Goal: Transaction & Acquisition: Purchase product/service

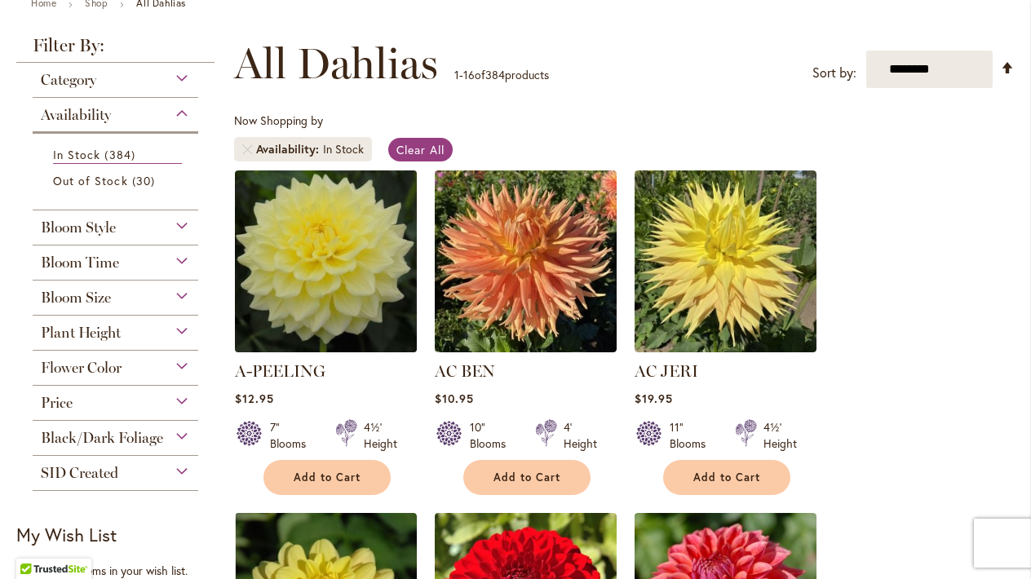
scroll to position [204, 0]
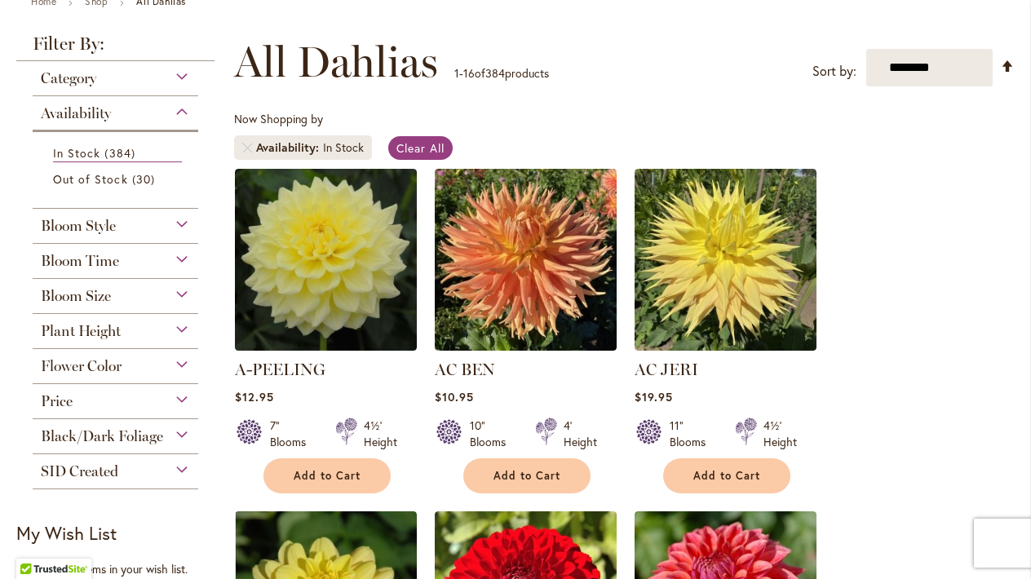
click at [179, 221] on div "Bloom Style" at bounding box center [116, 222] width 166 height 26
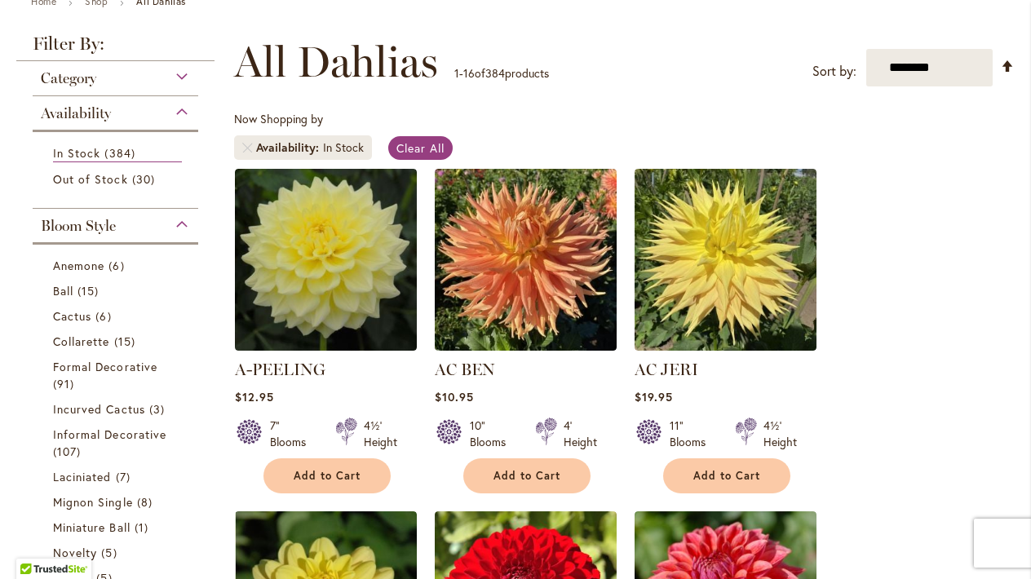
scroll to position [412, 0]
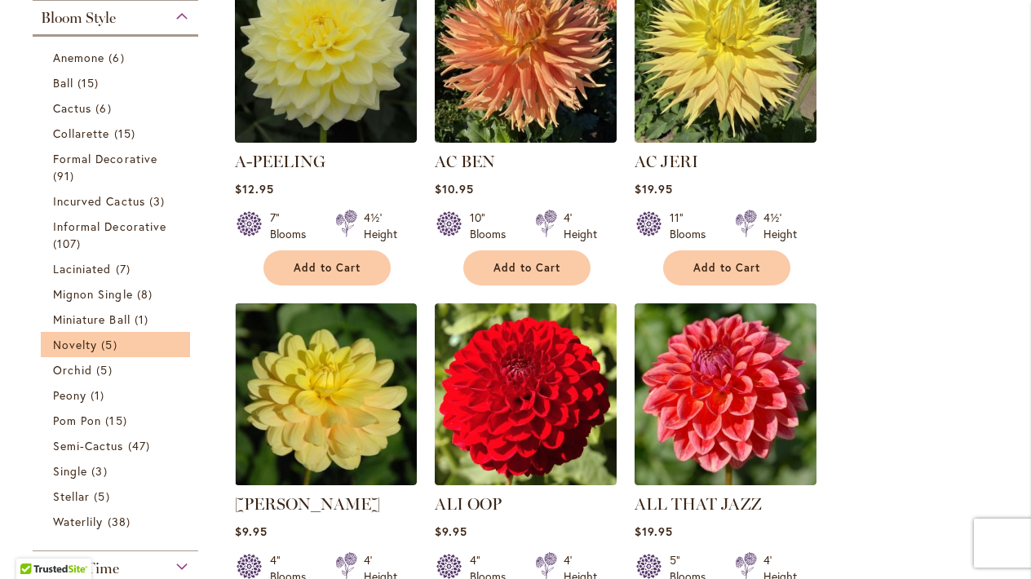
click at [183, 347] on li "Novelty 5 items" at bounding box center [115, 344] width 149 height 25
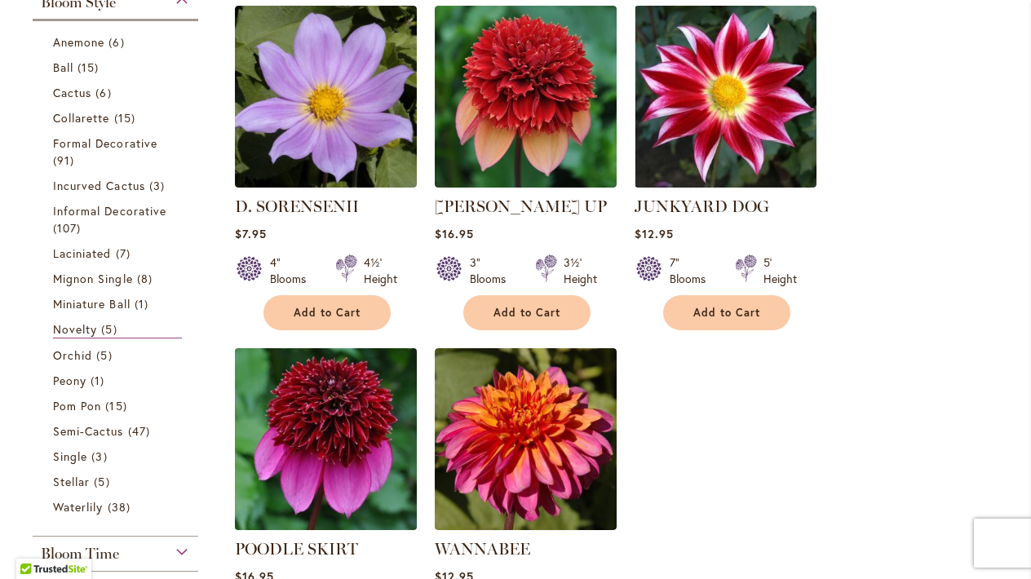
scroll to position [366, 0]
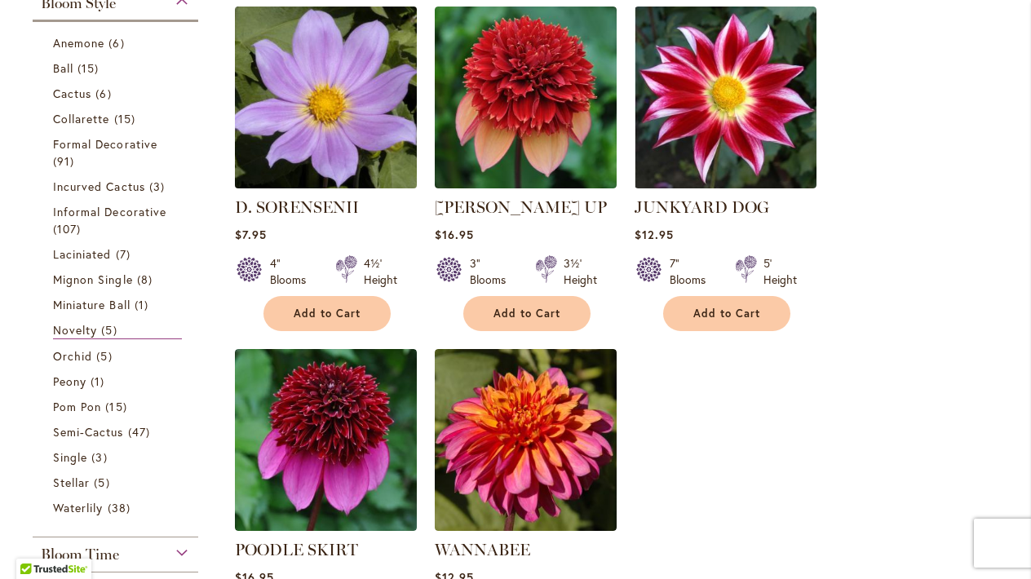
click at [284, 147] on img at bounding box center [326, 97] width 191 height 191
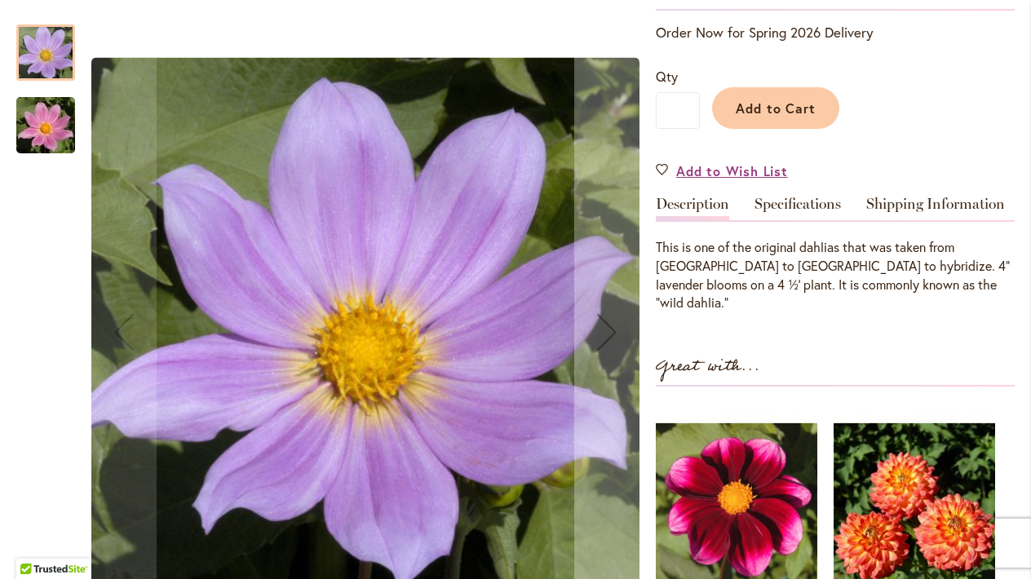
scroll to position [347, 0]
click at [49, 130] on img "D. SORENSENII" at bounding box center [45, 125] width 117 height 78
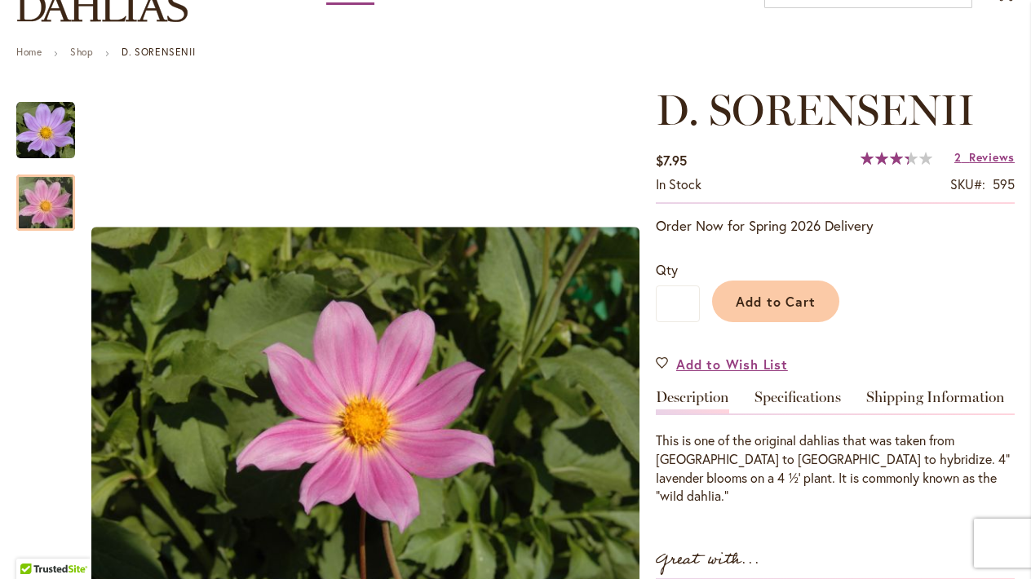
scroll to position [113, 0]
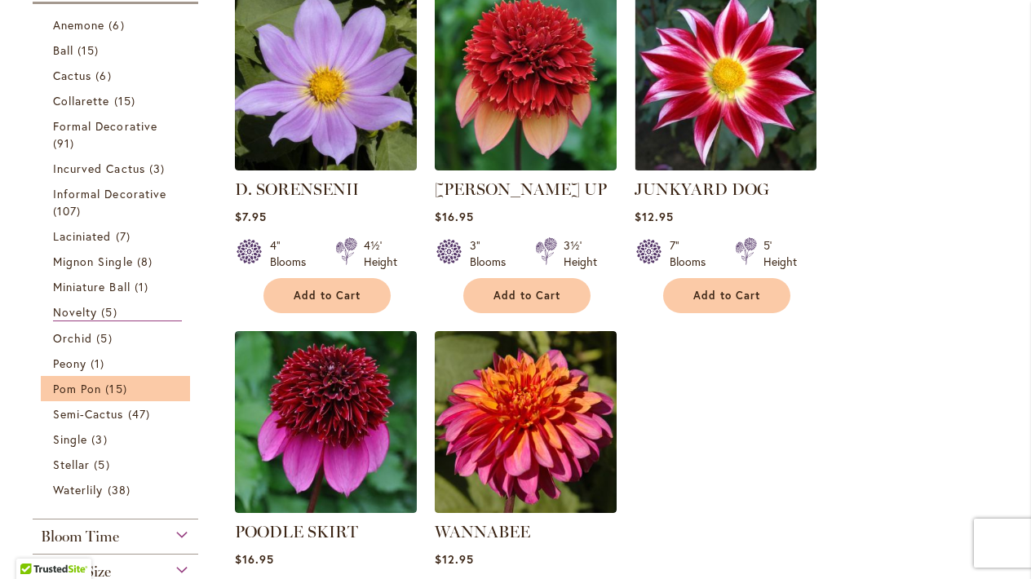
scroll to position [381, 0]
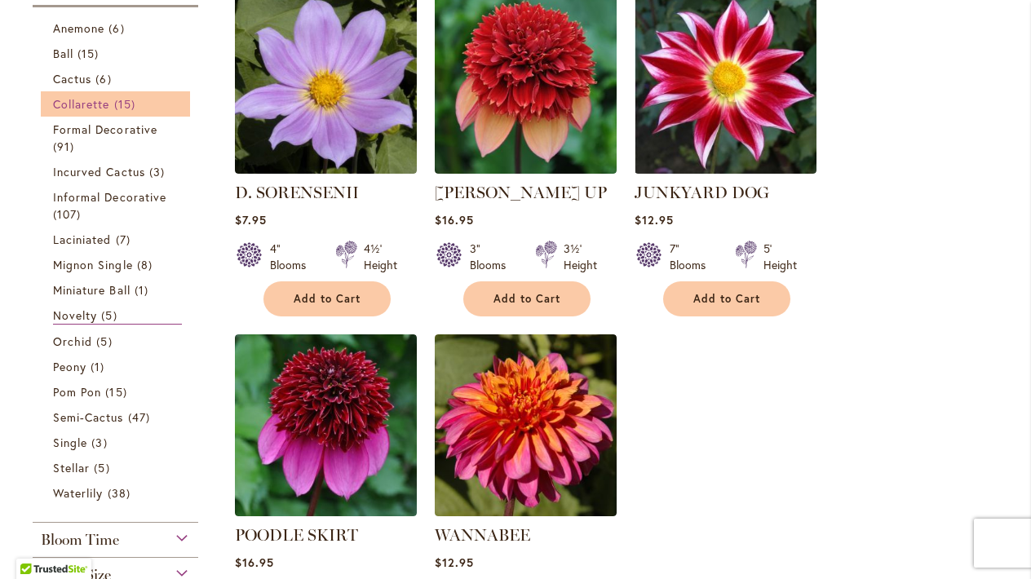
click at [99, 111] on link "Collarette 15 items" at bounding box center [117, 103] width 129 height 17
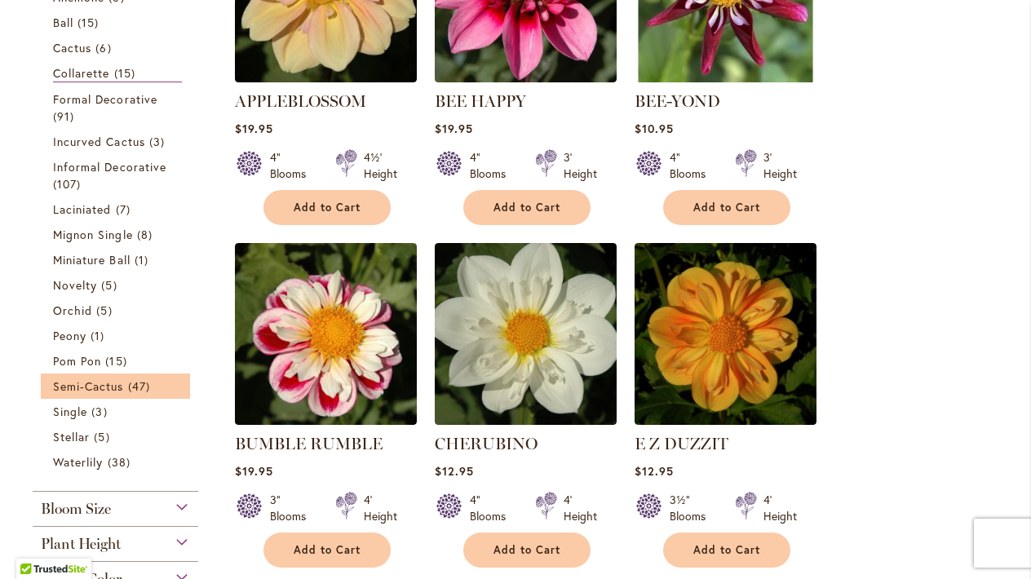
scroll to position [474, 0]
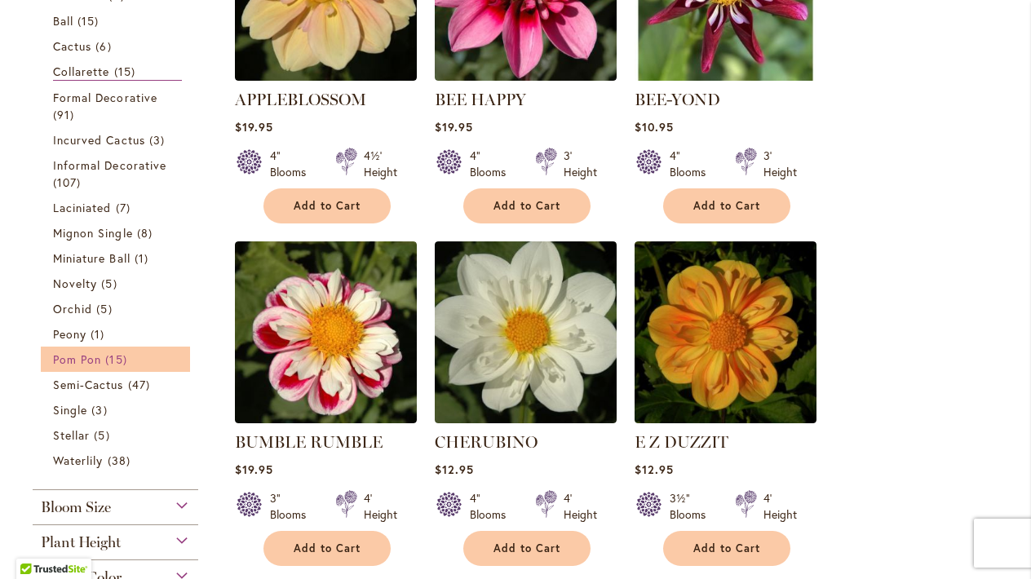
click at [102, 360] on link "Pom Pon 15 items" at bounding box center [117, 359] width 129 height 17
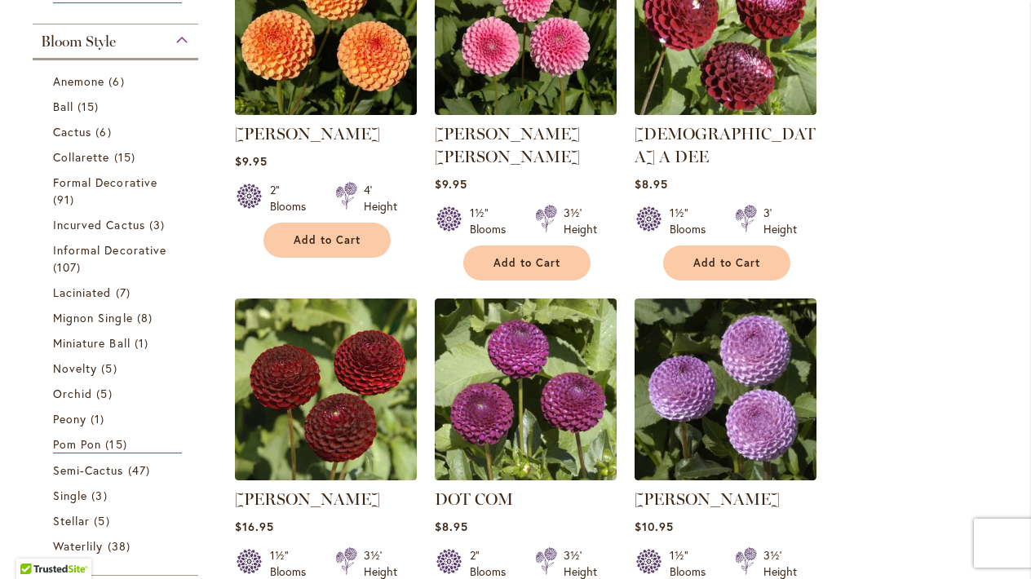
scroll to position [431, 0]
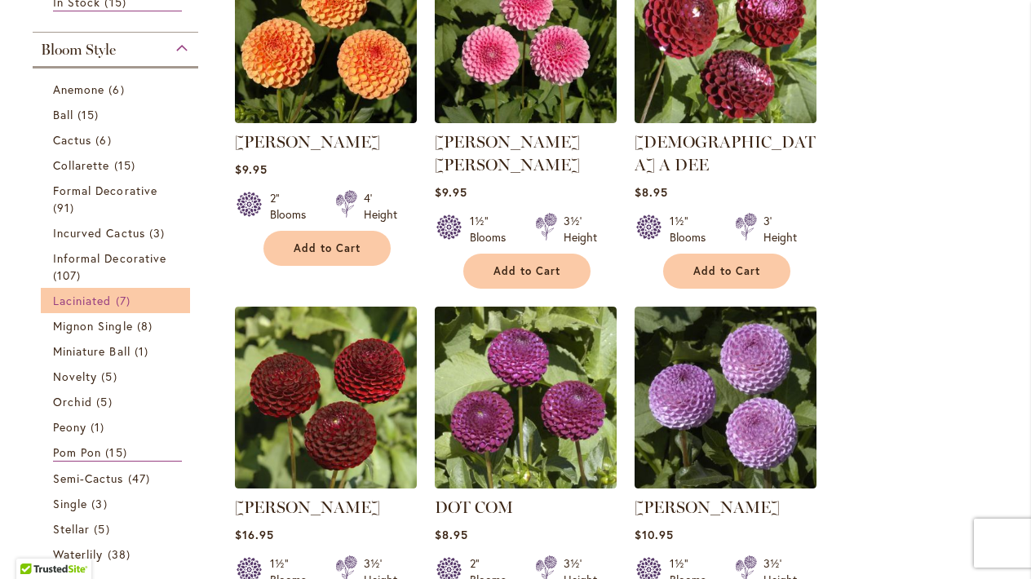
click at [135, 302] on span "7 items" at bounding box center [125, 300] width 19 height 17
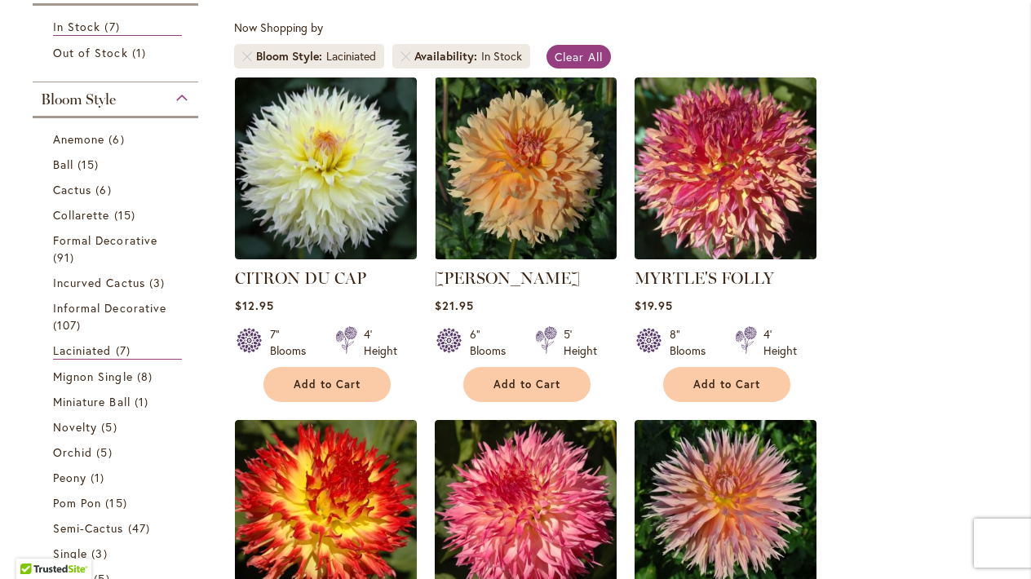
scroll to position [292, 0]
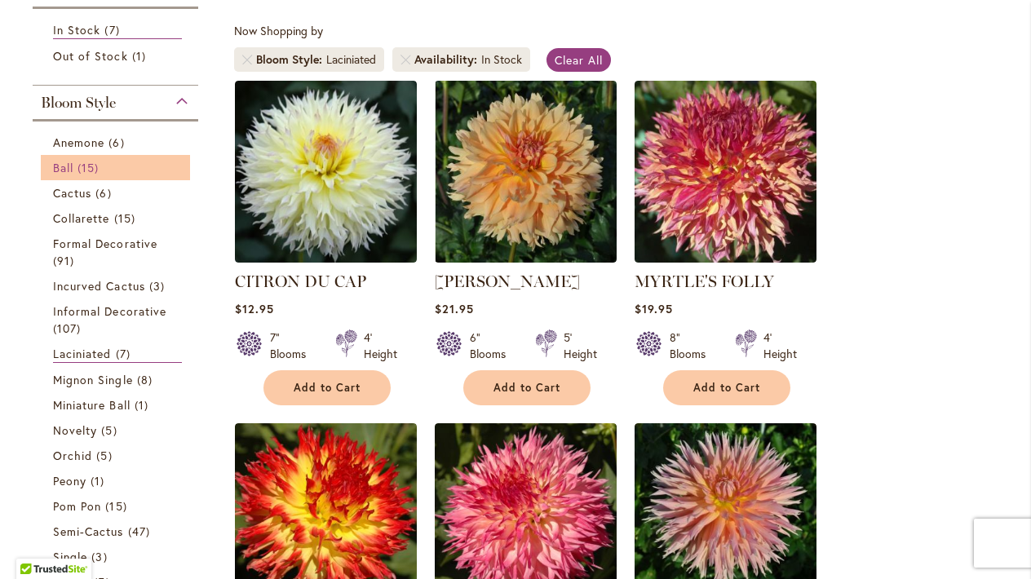
click at [73, 161] on span "Ball" at bounding box center [63, 167] width 20 height 15
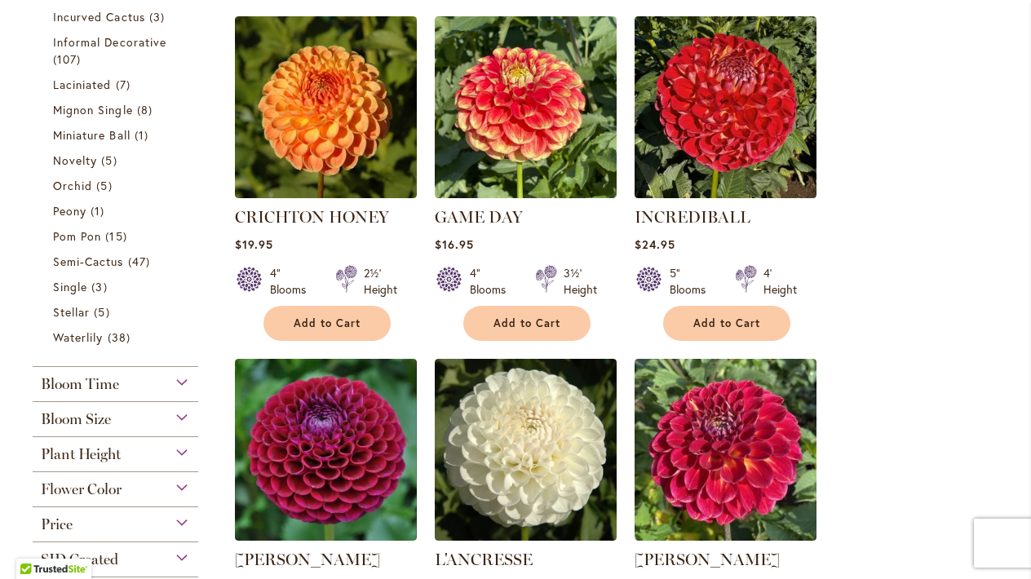
scroll to position [746, 0]
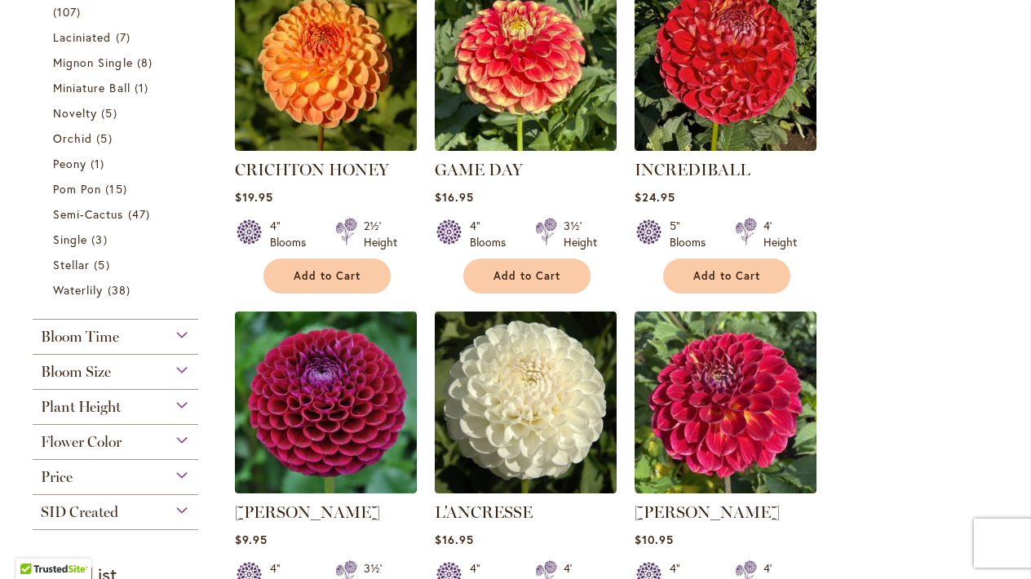
click at [179, 407] on div "Plant Height" at bounding box center [116, 403] width 166 height 26
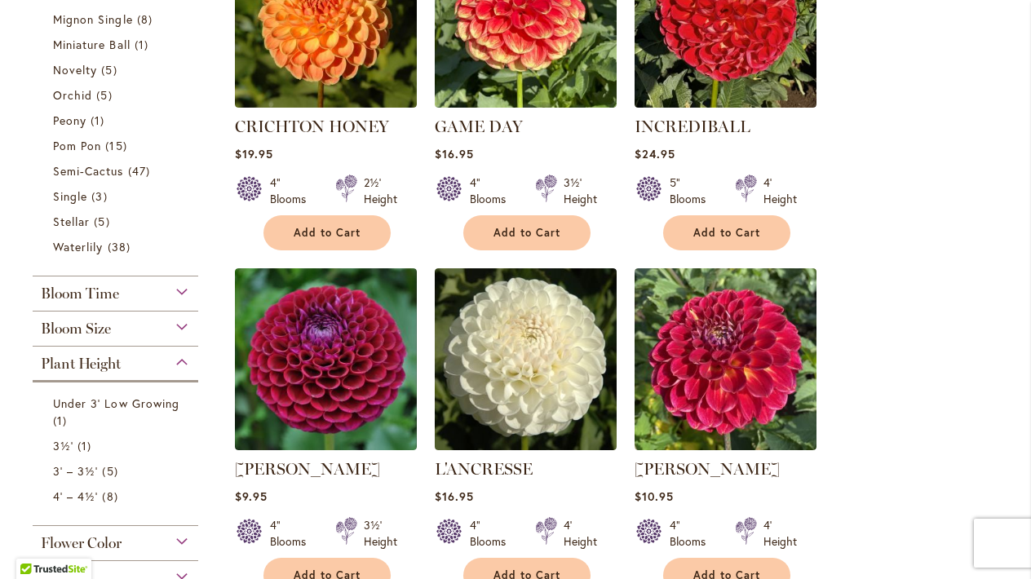
scroll to position [791, 0]
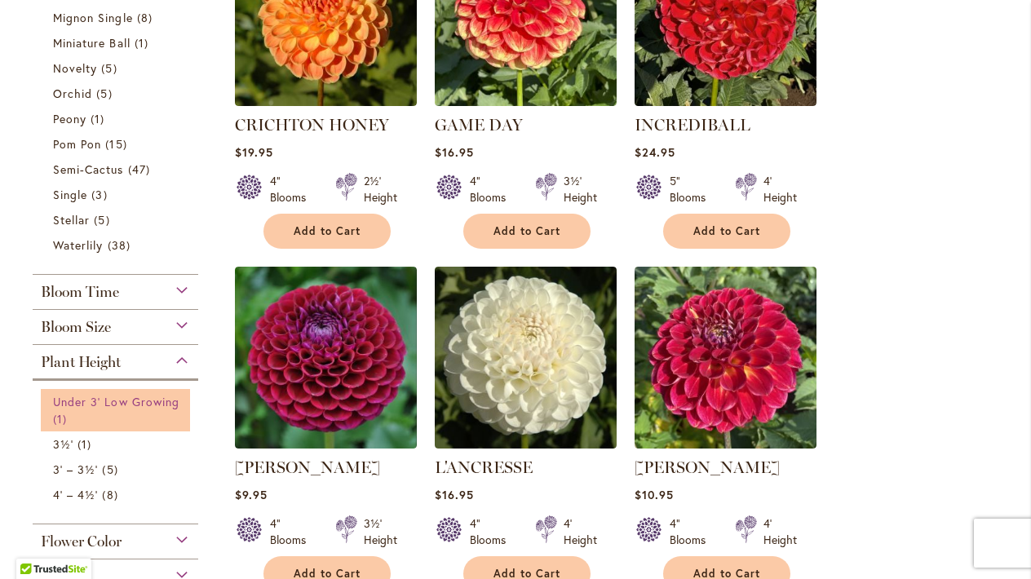
click at [171, 408] on link "Under 3' Low Growing 1 item" at bounding box center [117, 410] width 129 height 34
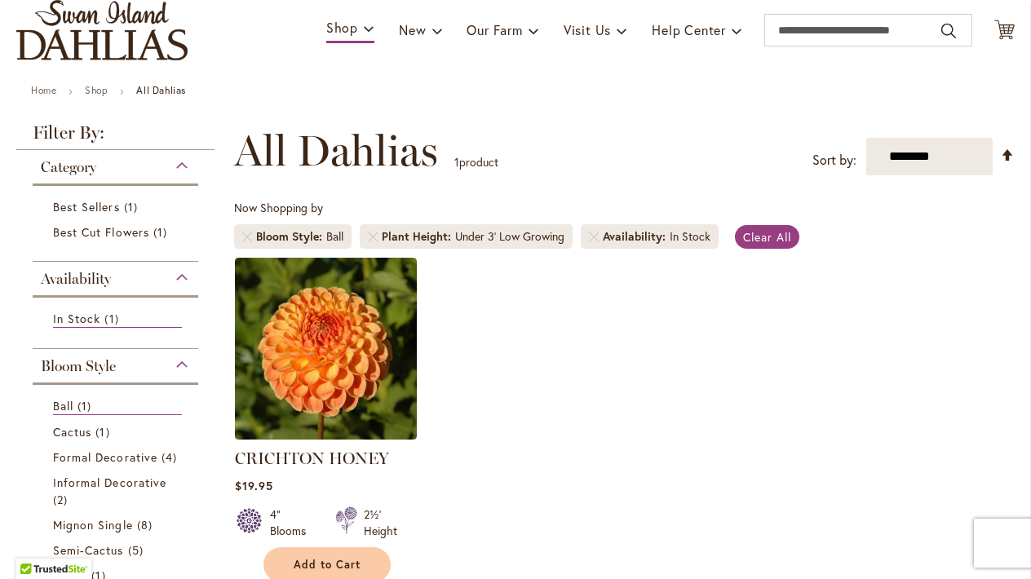
scroll to position [116, 0]
click at [155, 88] on strong "All Dahlias" at bounding box center [161, 89] width 50 height 12
click at [245, 234] on link "Remove Bloom Style Ball" at bounding box center [247, 236] width 10 height 10
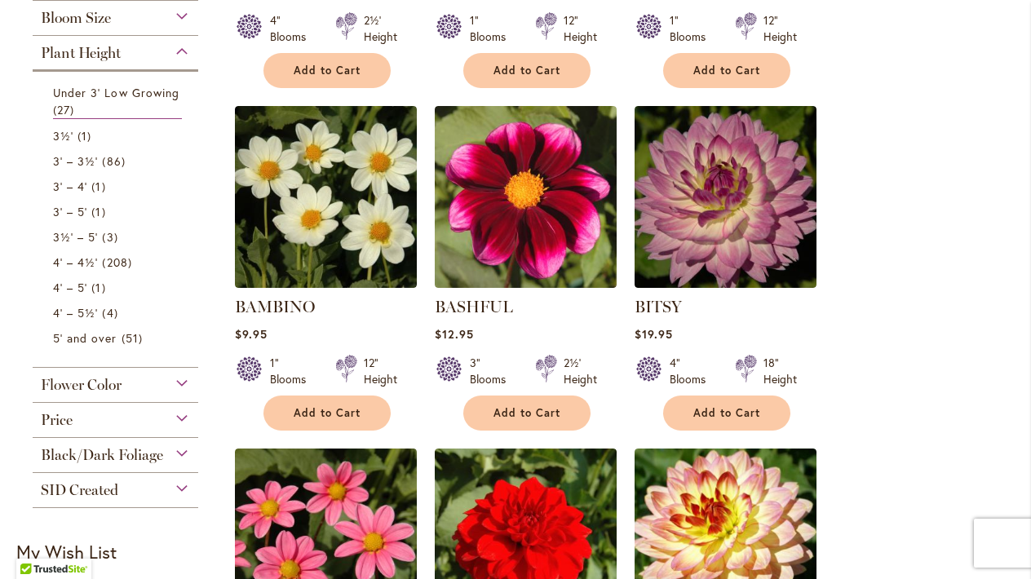
scroll to position [594, 0]
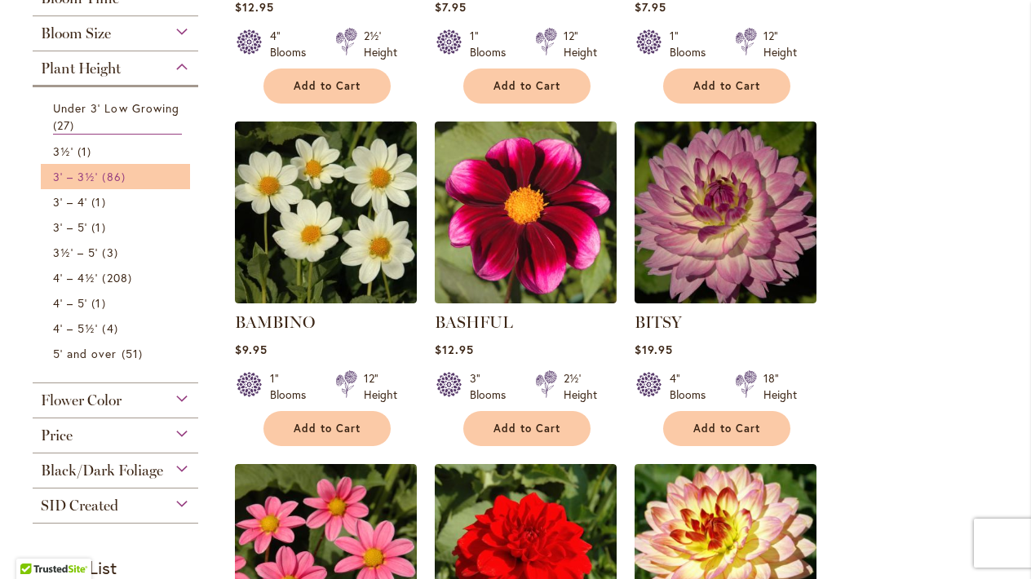
click at [81, 175] on span "3' – 3½'" at bounding box center [75, 176] width 45 height 15
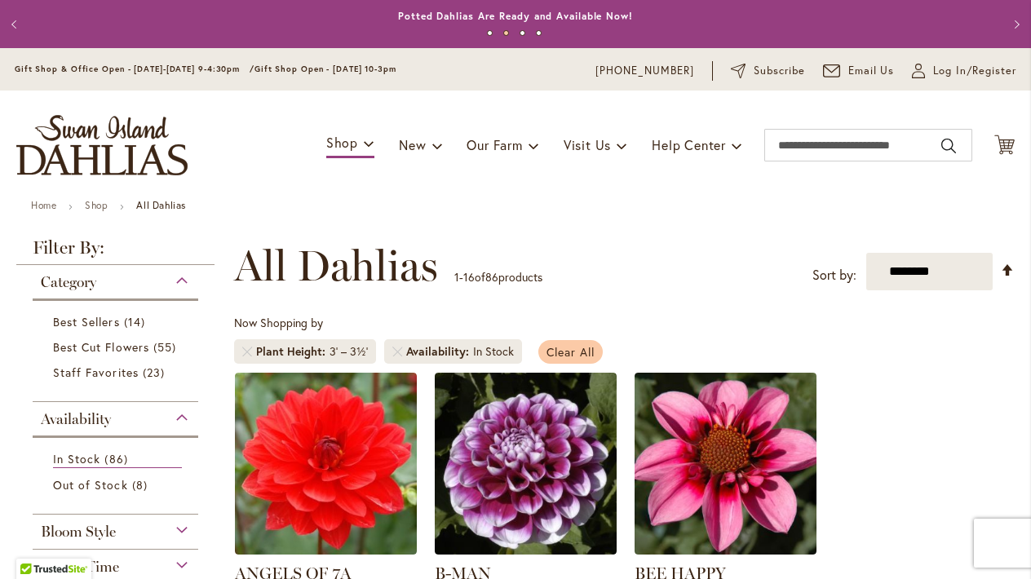
click at [576, 355] on span "Clear All" at bounding box center [570, 351] width 48 height 15
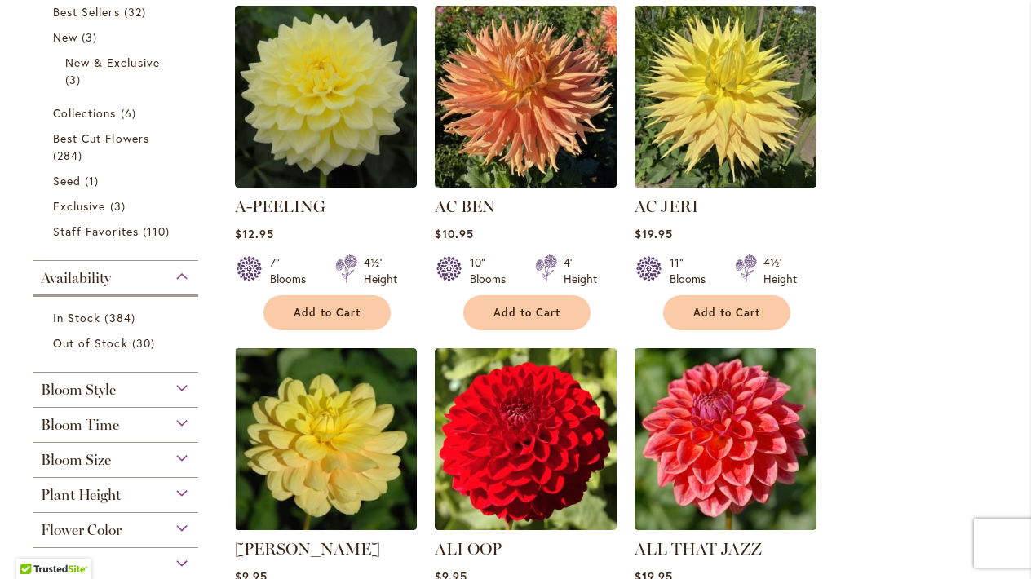
scroll to position [430, 0]
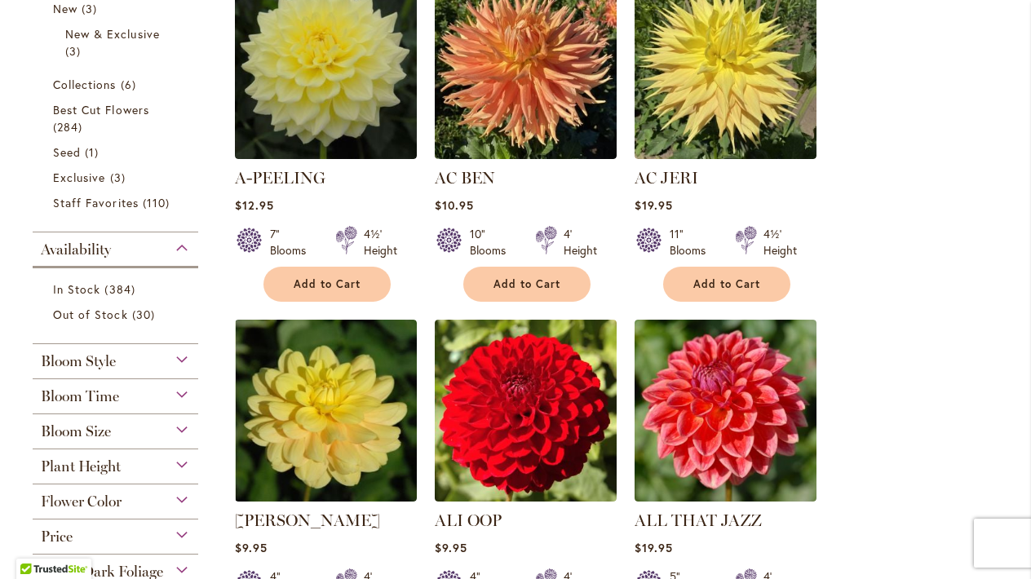
click at [183, 363] on div "Bloom Style" at bounding box center [116, 357] width 166 height 26
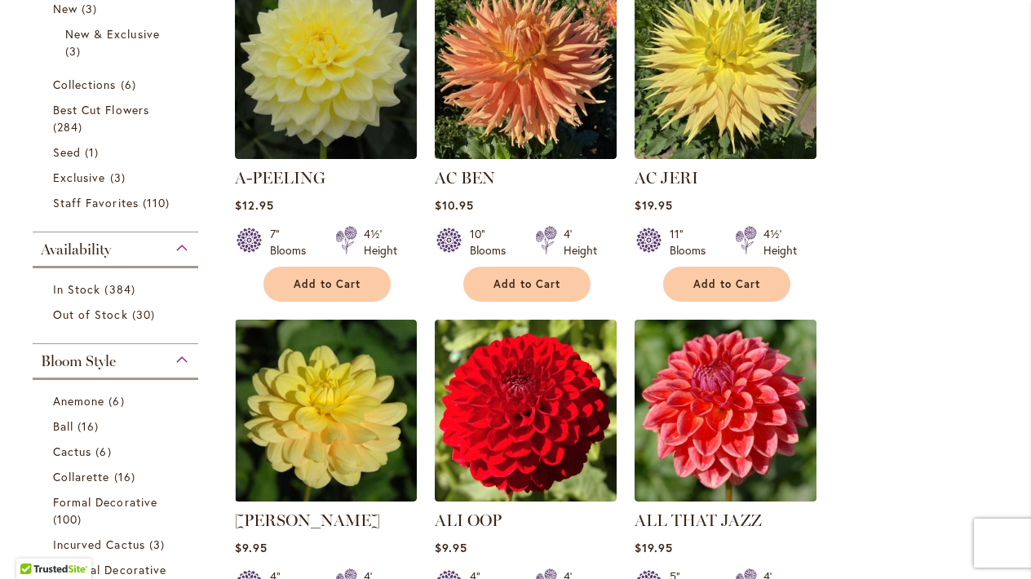
scroll to position [773, 0]
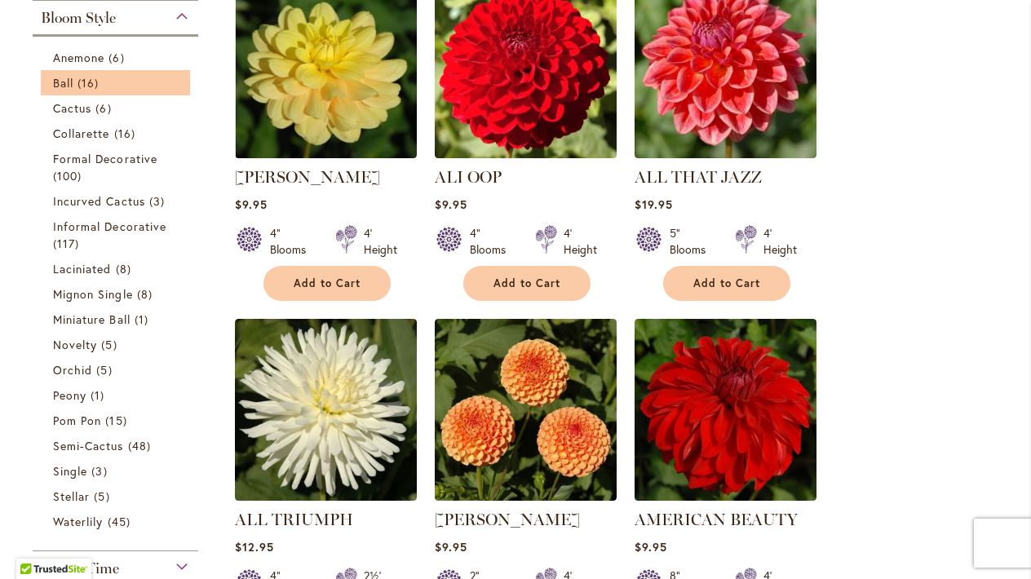
click at [135, 91] on li "Ball 16 items" at bounding box center [115, 82] width 149 height 25
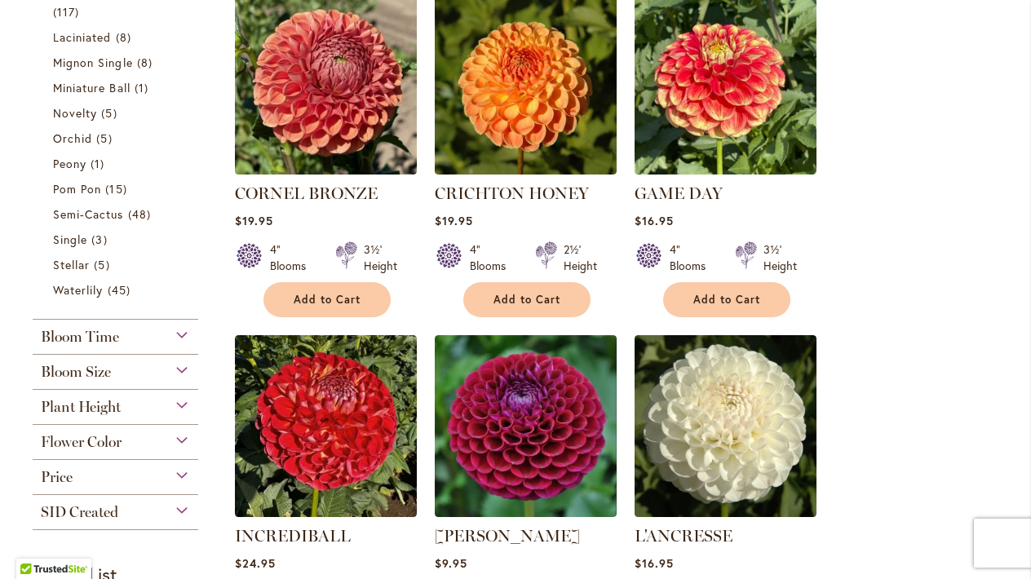
scroll to position [798, 0]
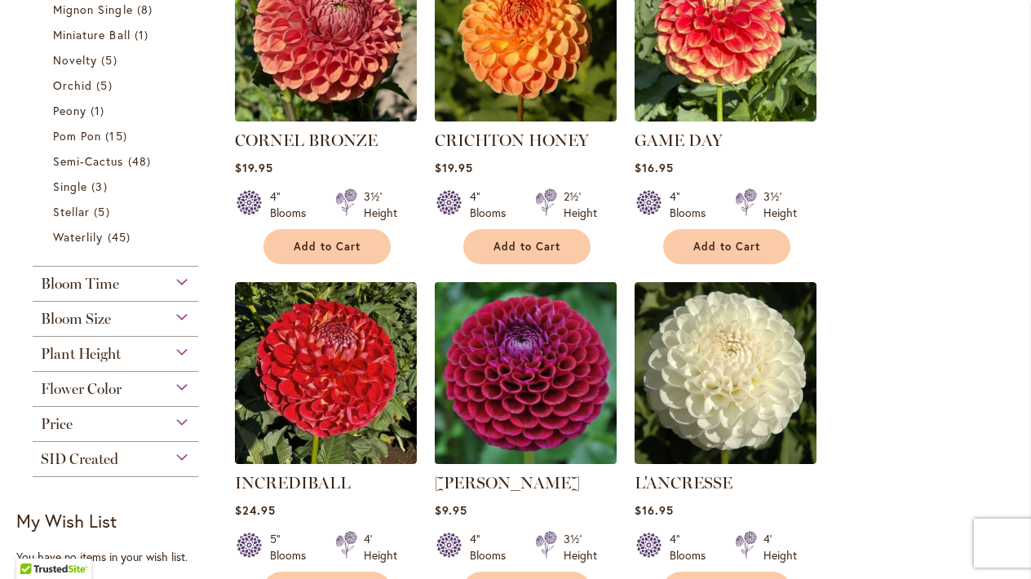
click at [522, 329] on img at bounding box center [526, 372] width 191 height 191
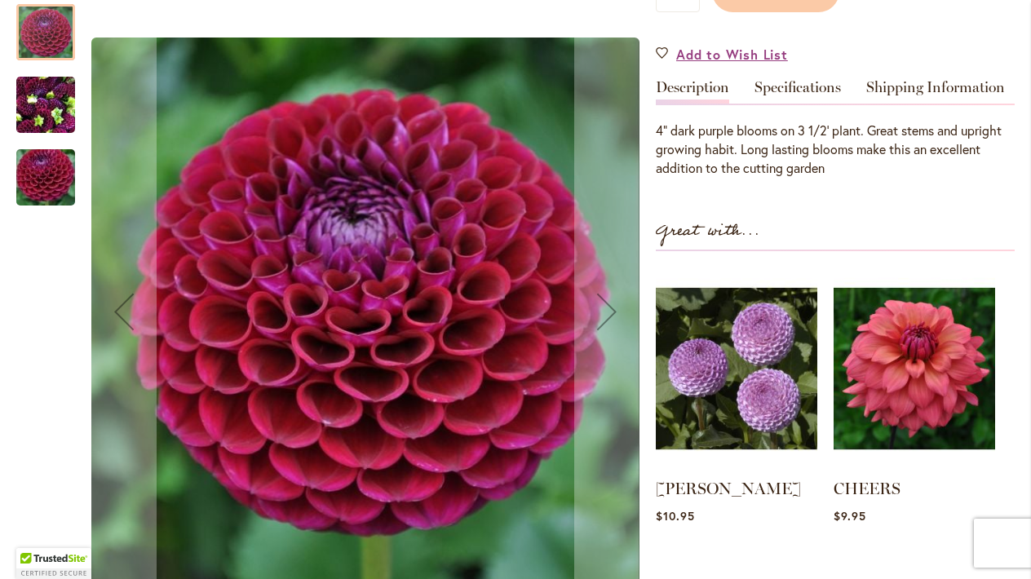
scroll to position [464, 0]
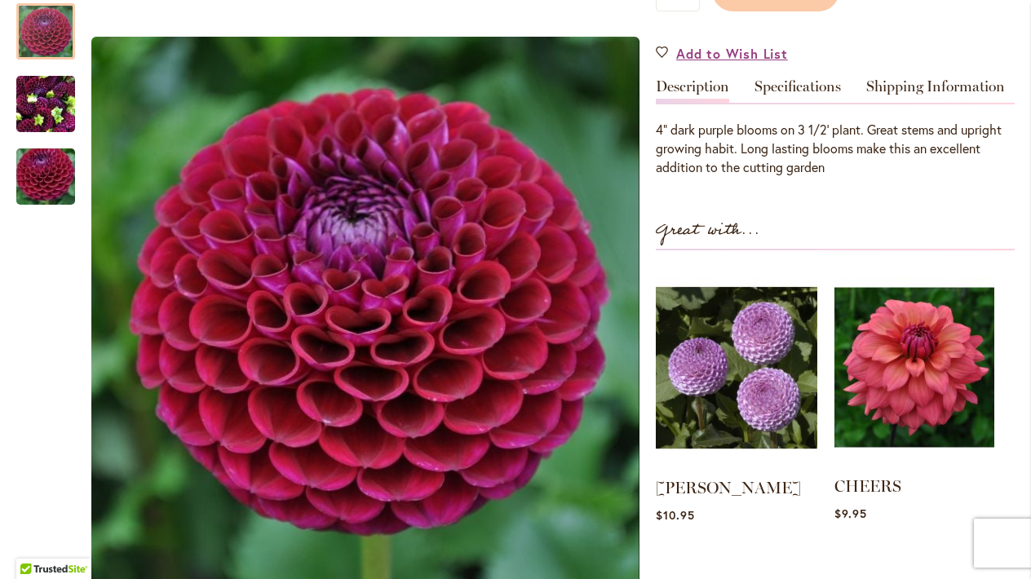
click at [927, 359] on img at bounding box center [914, 367] width 160 height 200
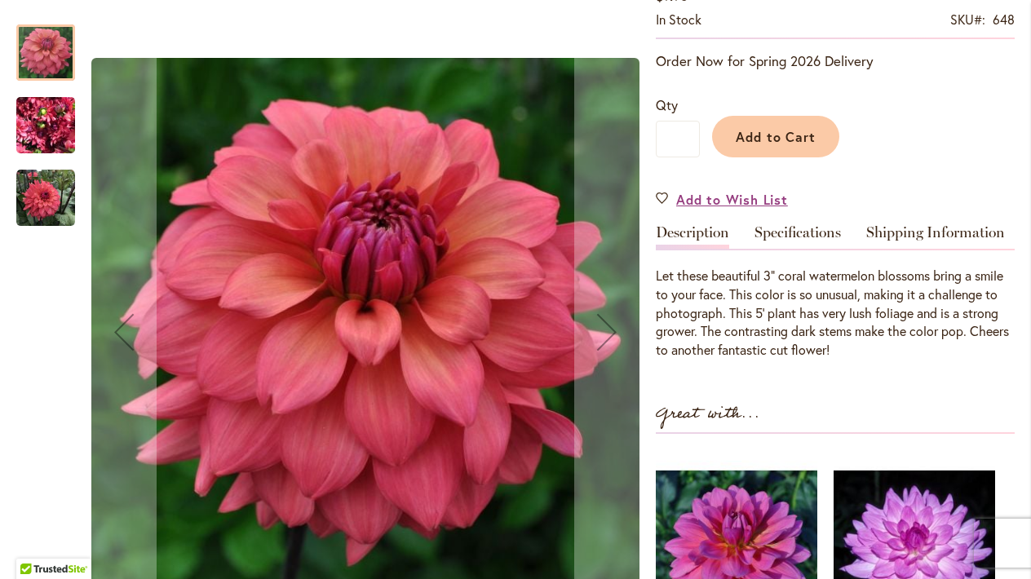
scroll to position [325, 0]
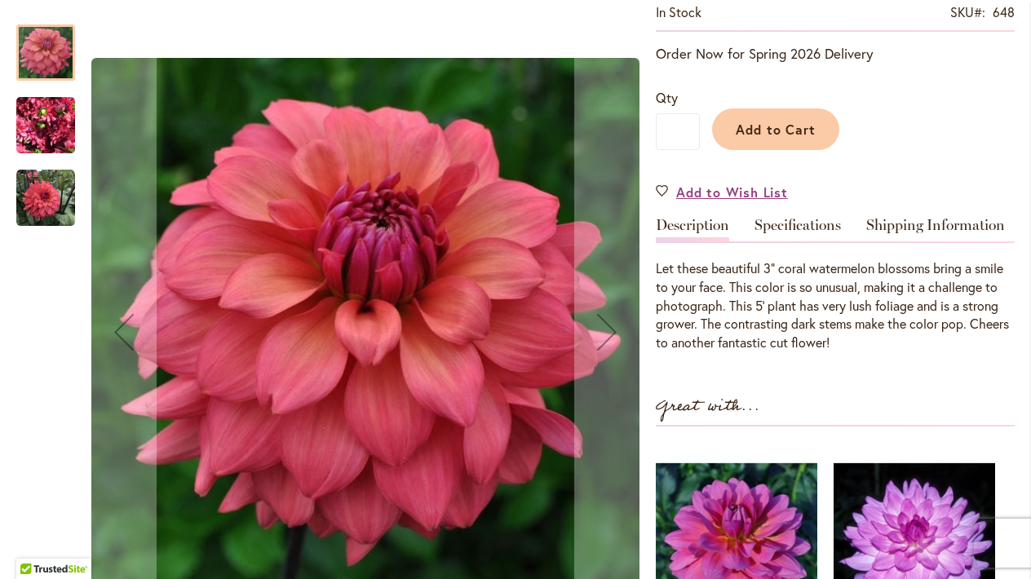
click at [45, 139] on img "CHEERS" at bounding box center [45, 125] width 59 height 78
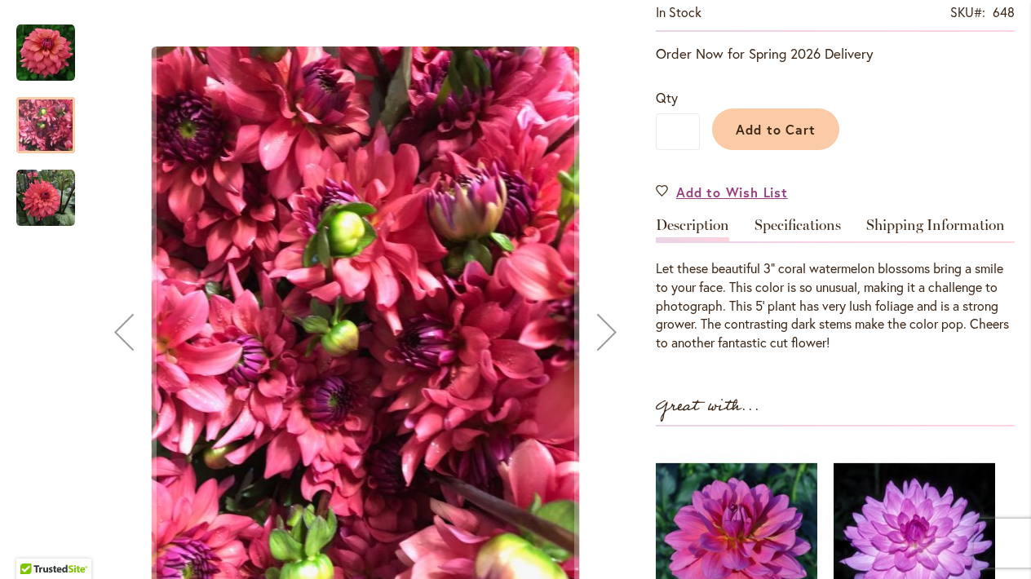
click at [37, 205] on img "CHEERS" at bounding box center [45, 198] width 59 height 59
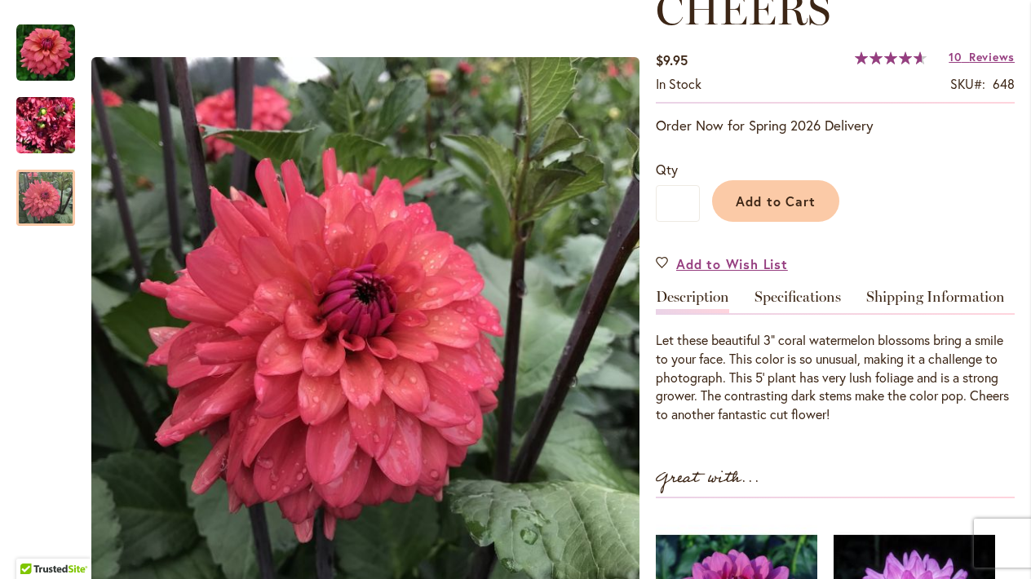
scroll to position [257, 0]
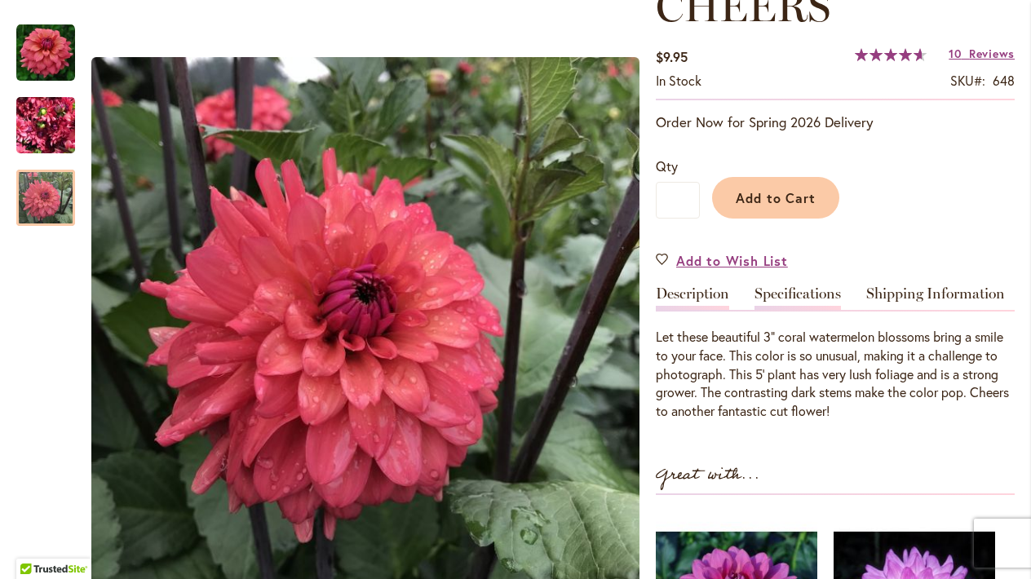
click at [794, 288] on link "Specifications" at bounding box center [797, 298] width 86 height 24
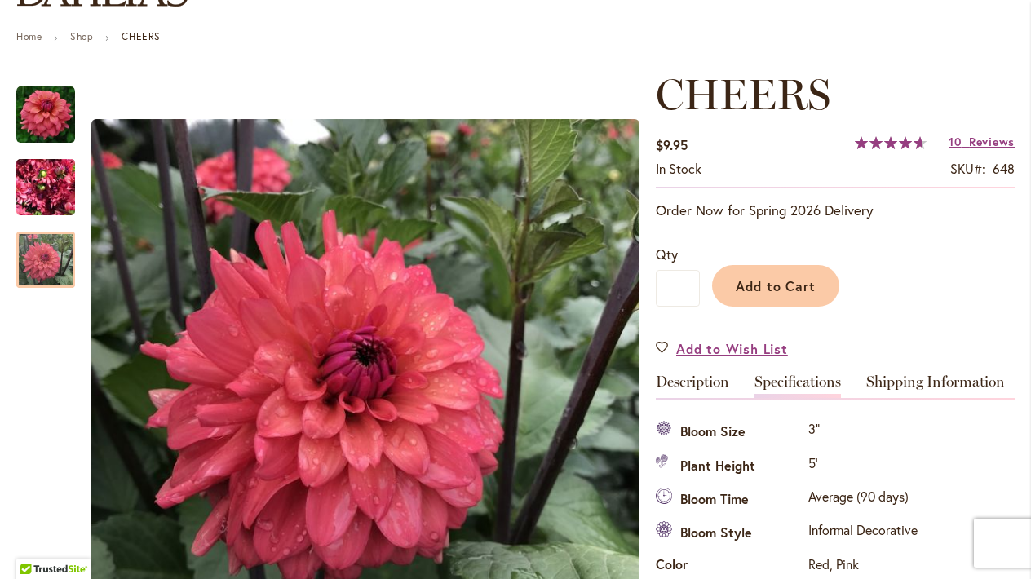
scroll to position [167, 0]
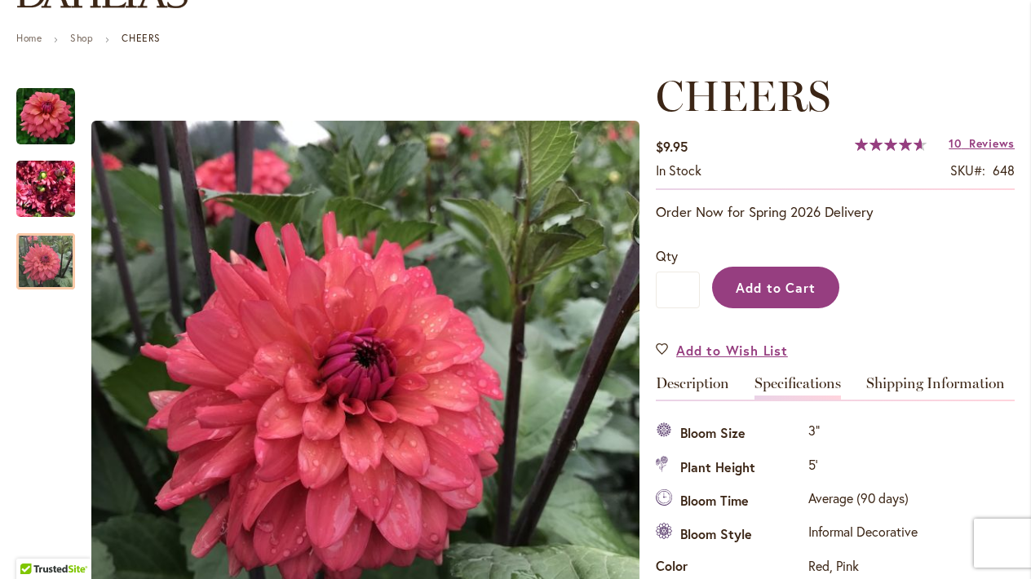
click at [793, 290] on span "Add to Cart" at bounding box center [776, 287] width 81 height 17
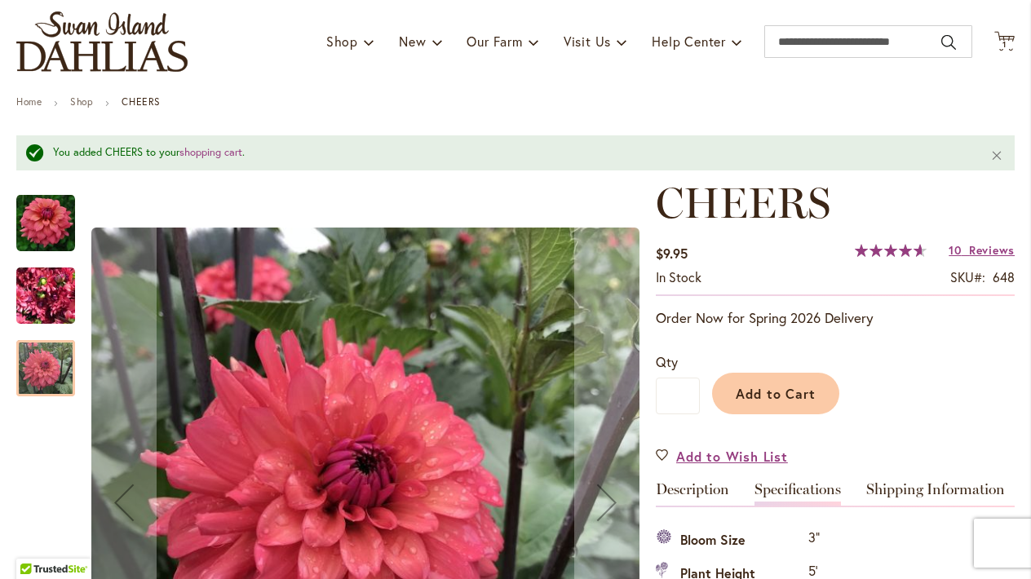
scroll to position [100, 0]
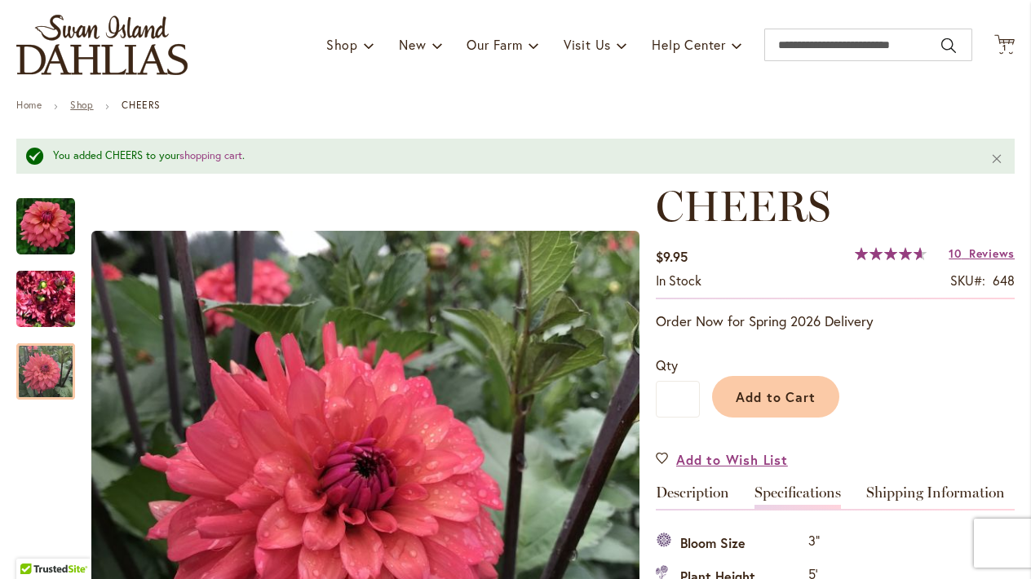
click at [86, 105] on link "Shop" at bounding box center [81, 105] width 23 height 12
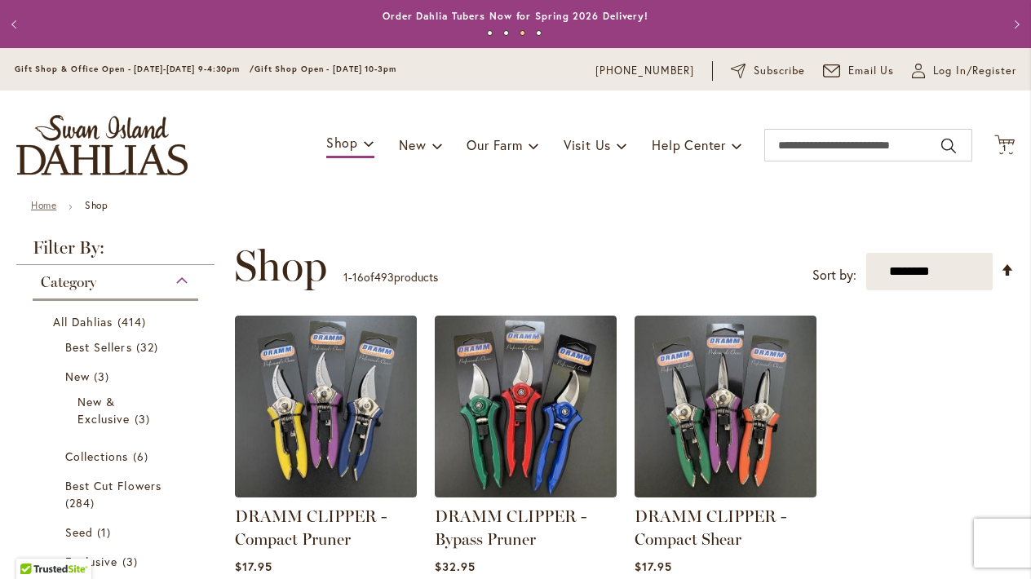
click at [34, 204] on link "Home" at bounding box center [43, 205] width 25 height 12
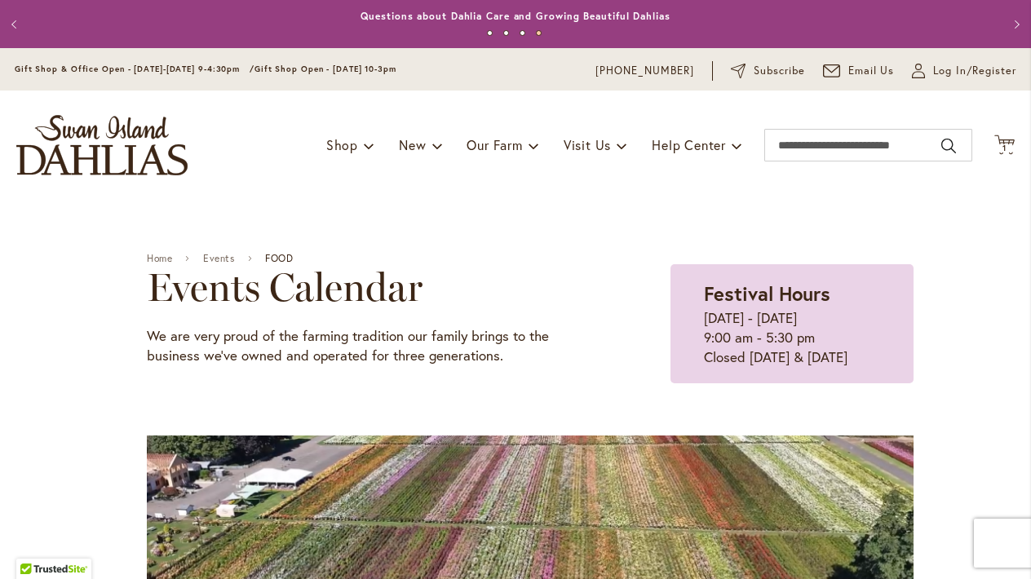
click at [95, 149] on img "store logo" at bounding box center [101, 145] width 171 height 60
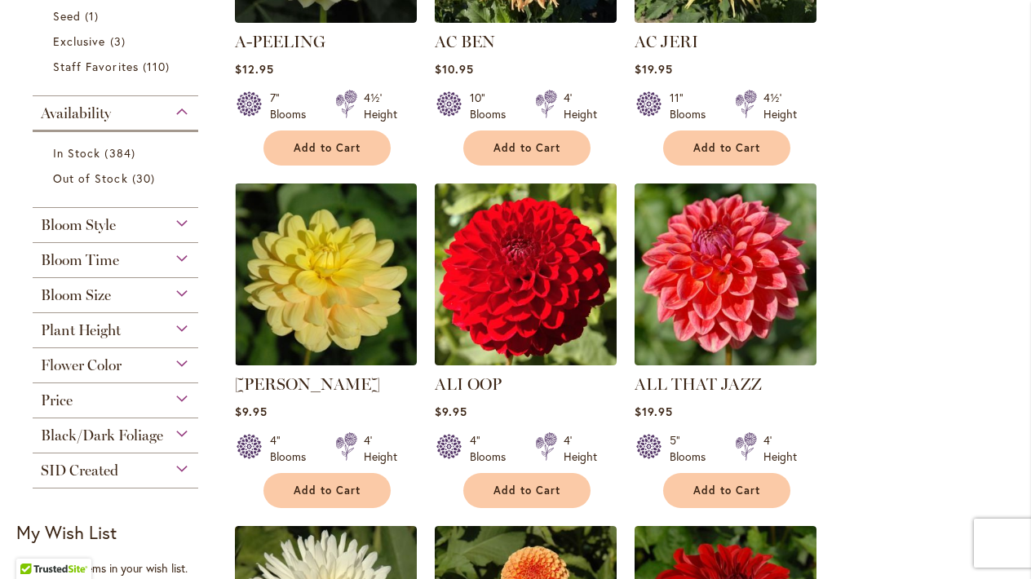
scroll to position [569, 0]
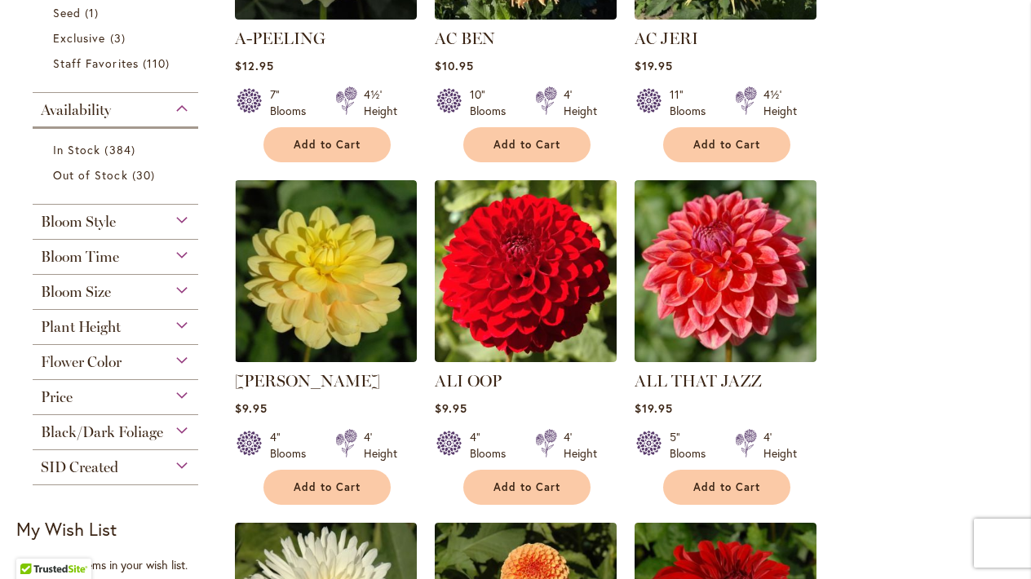
click at [182, 214] on div "Bloom Style" at bounding box center [116, 218] width 166 height 26
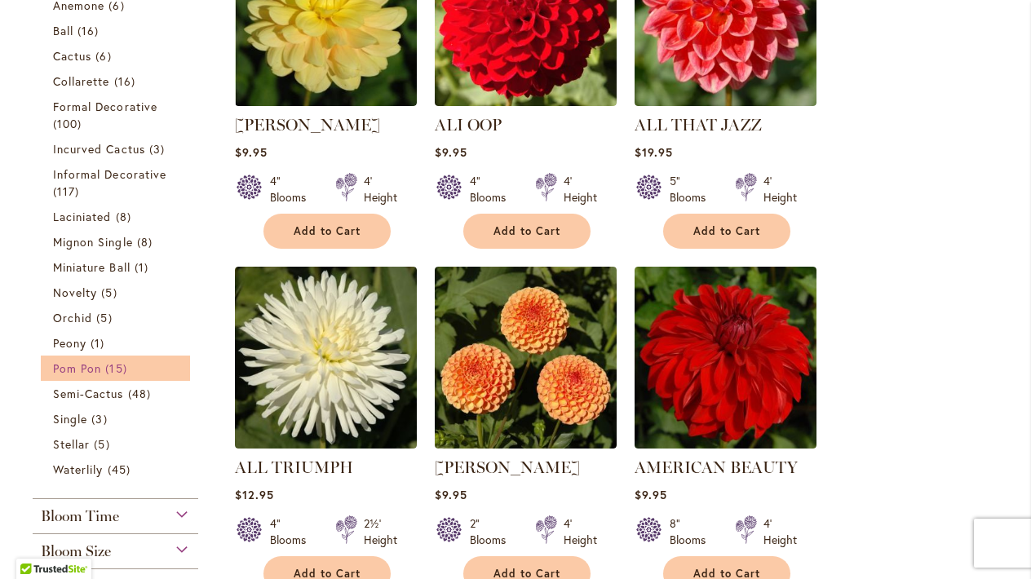
scroll to position [847, 0]
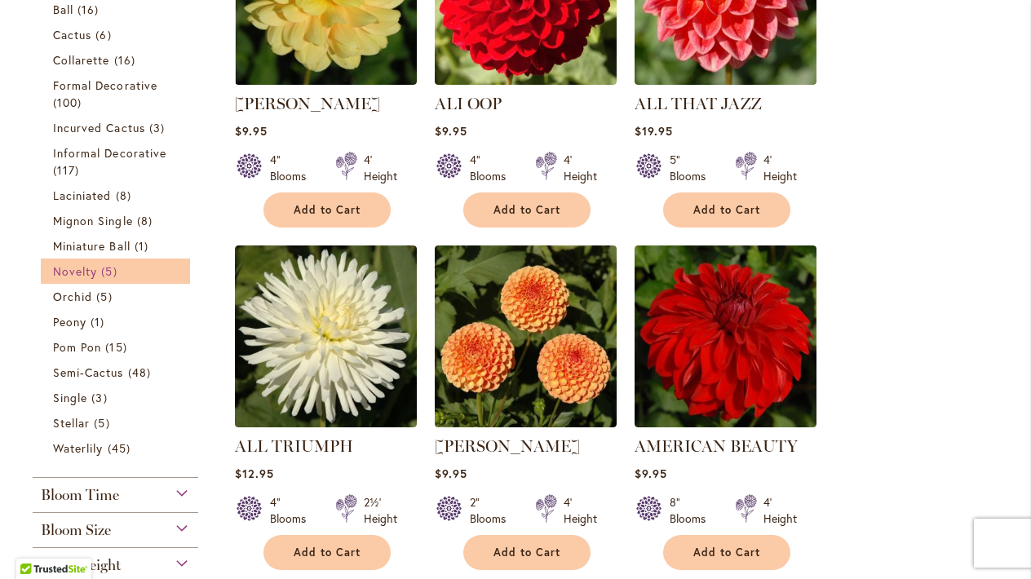
click at [96, 278] on link "Novelty 5 items" at bounding box center [117, 271] width 129 height 17
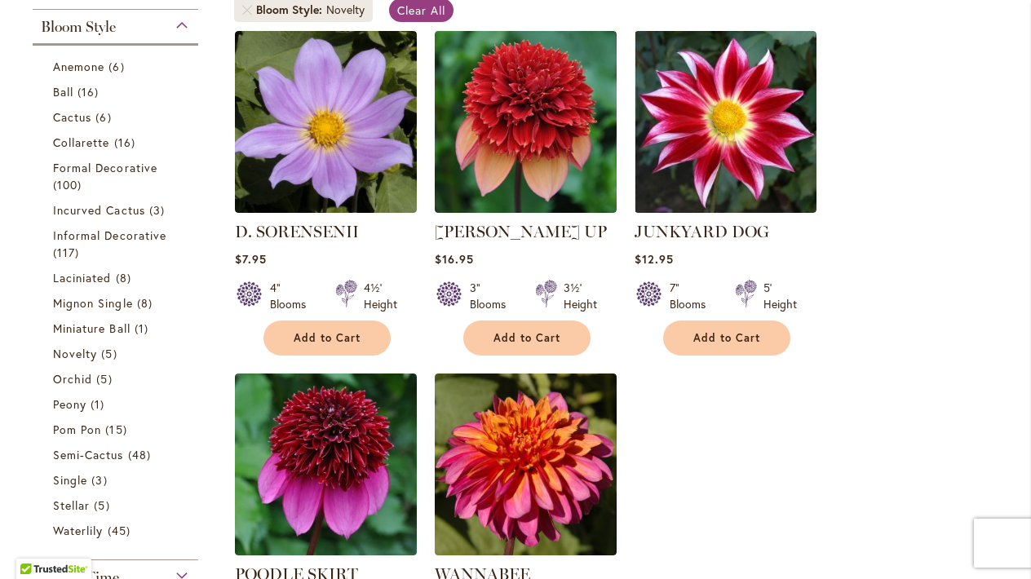
scroll to position [343, 0]
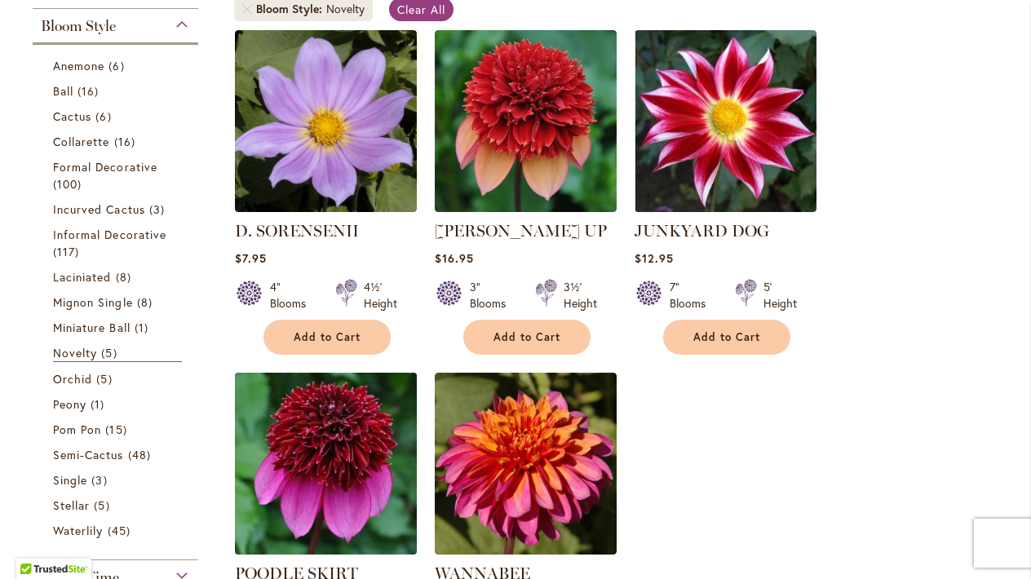
click at [369, 440] on img at bounding box center [326, 463] width 191 height 191
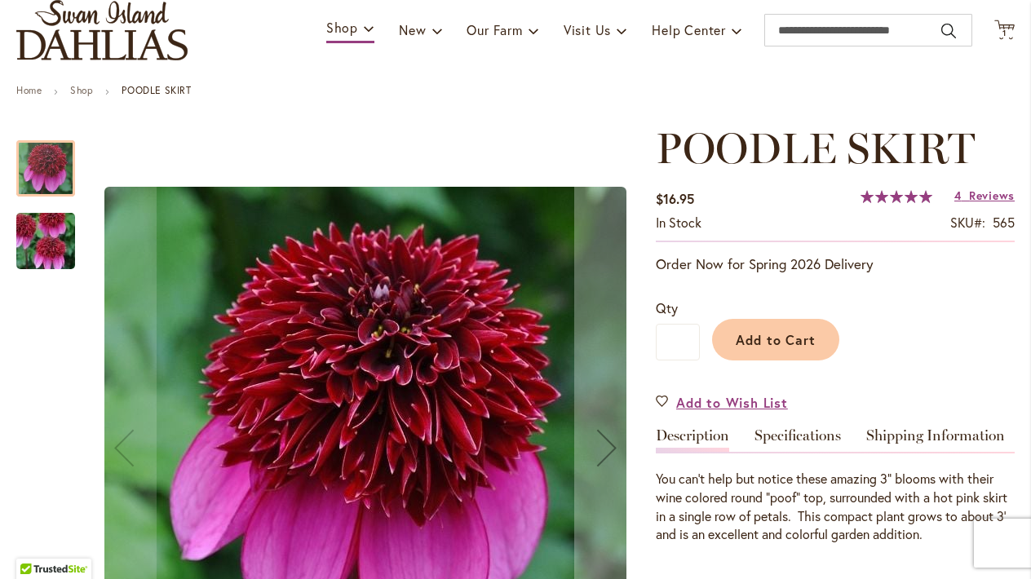
scroll to position [162, 0]
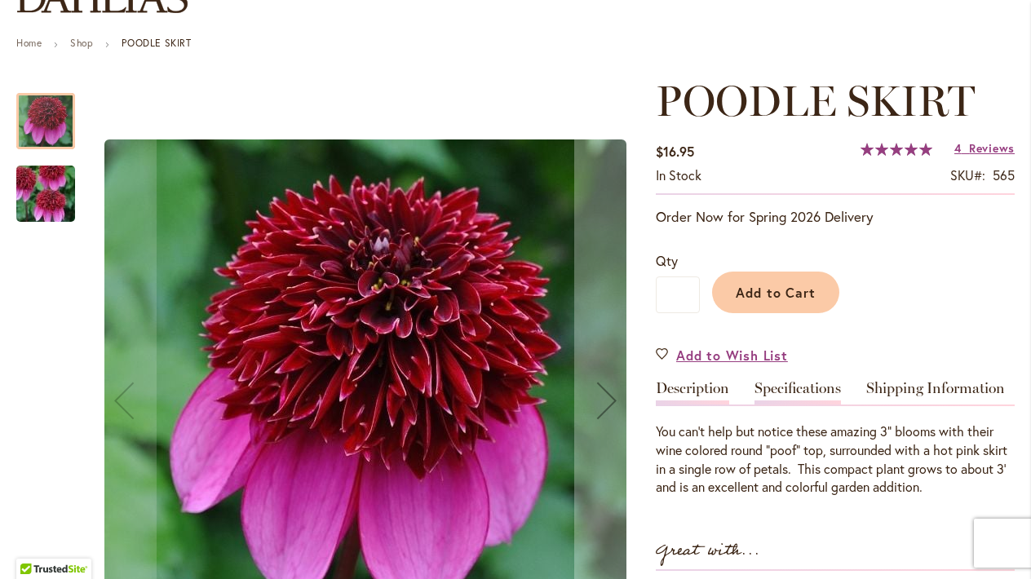
click at [812, 387] on link "Specifications" at bounding box center [797, 393] width 86 height 24
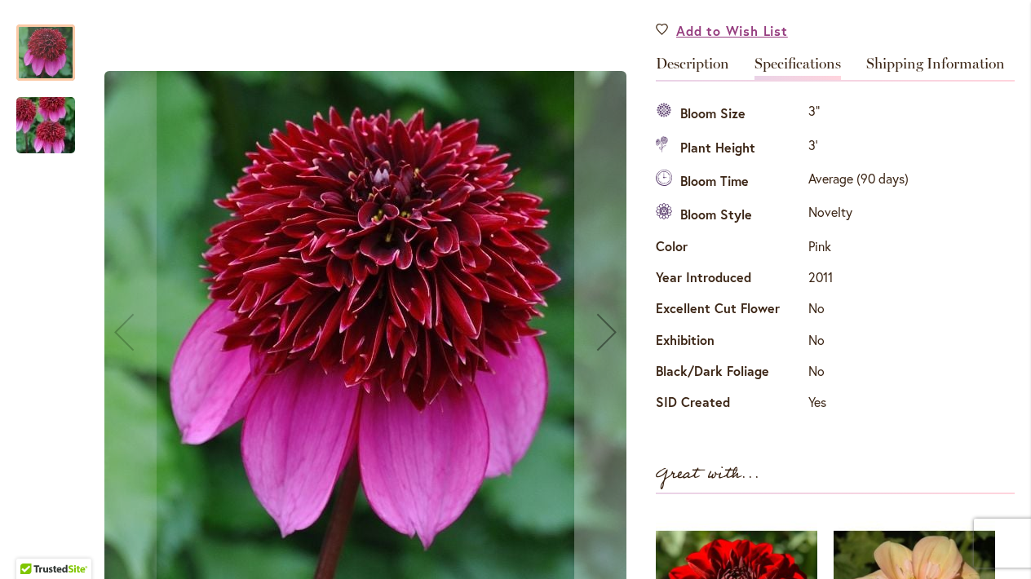
scroll to position [488, 0]
click at [698, 62] on link "Description" at bounding box center [692, 67] width 73 height 24
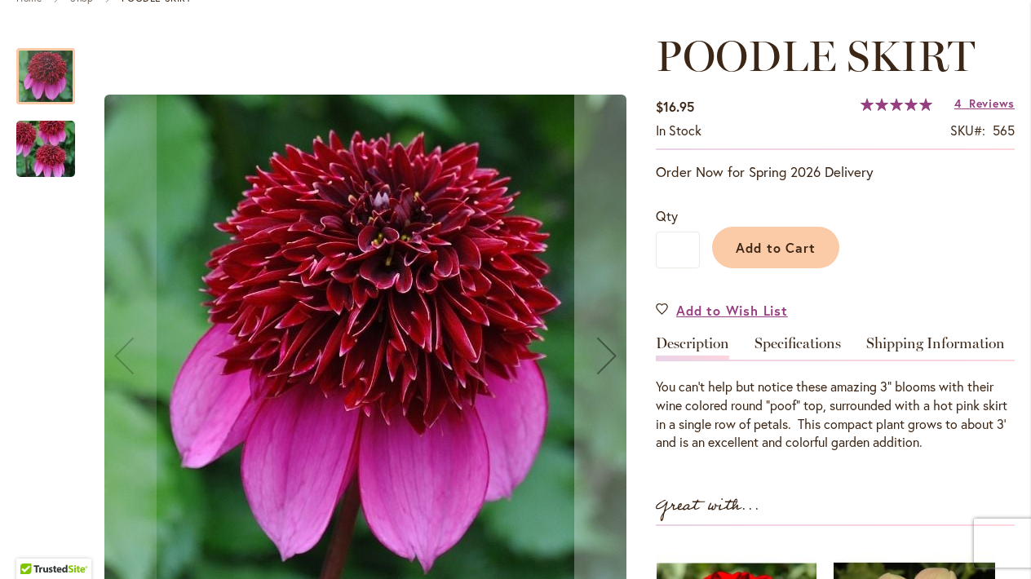
scroll to position [140, 0]
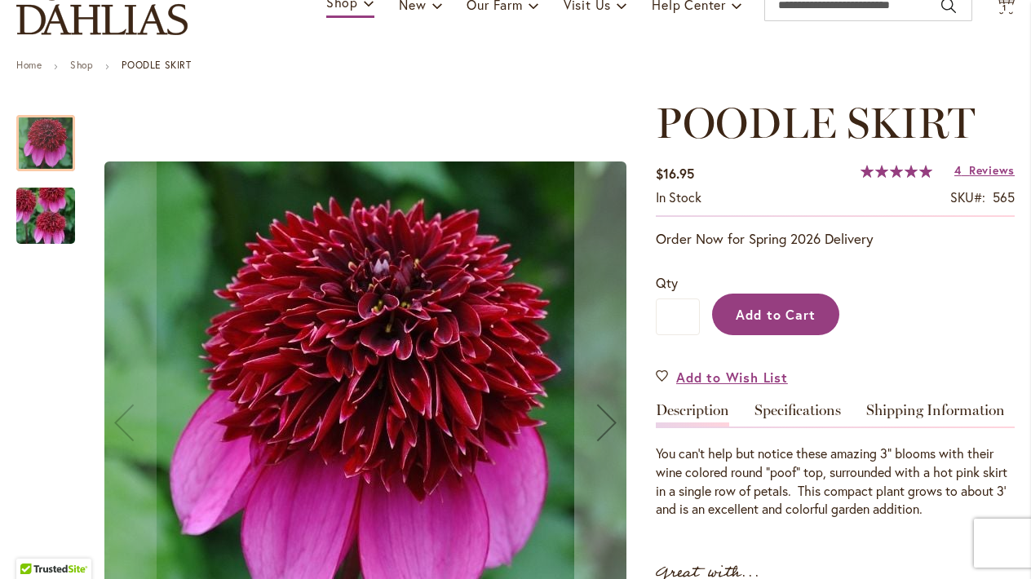
click at [768, 316] on span "Add to Cart" at bounding box center [776, 314] width 81 height 17
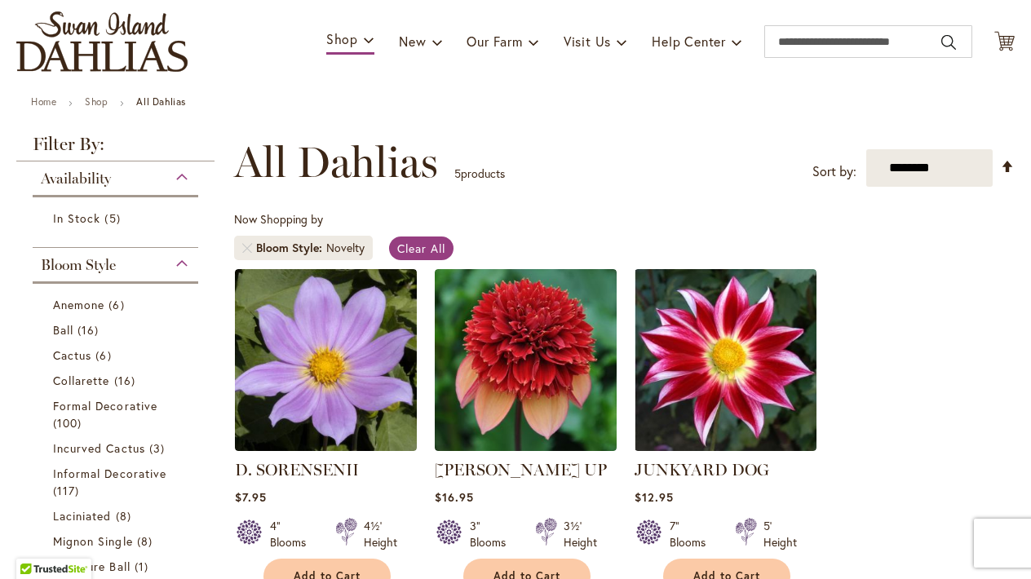
scroll to position [104, 0]
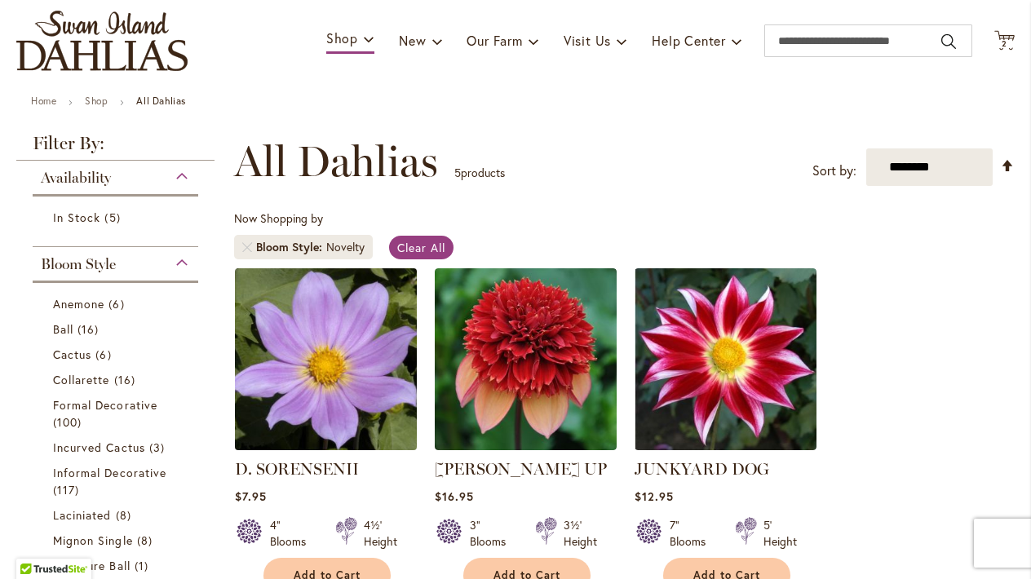
click at [278, 400] on img at bounding box center [326, 358] width 191 height 191
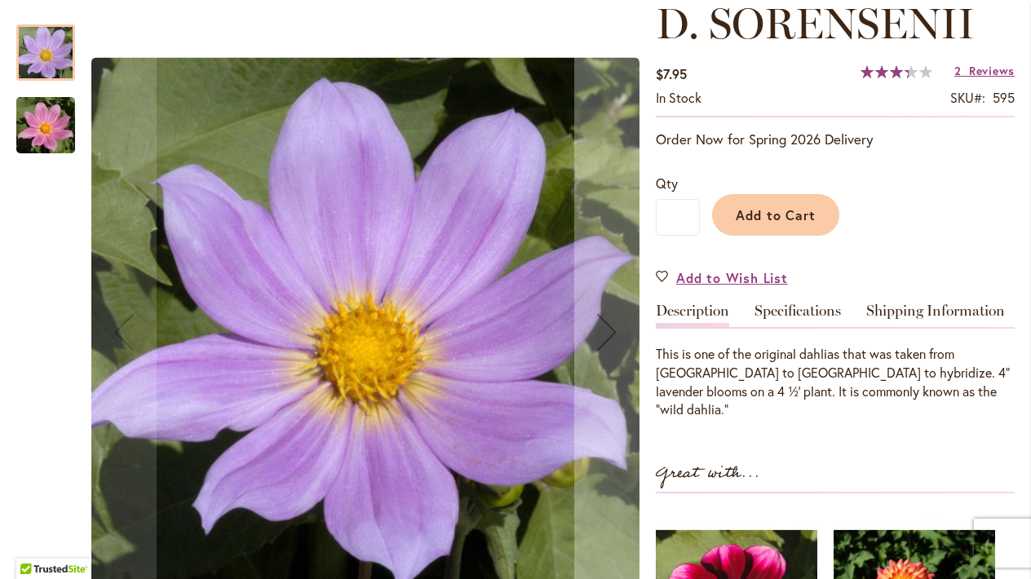
scroll to position [250, 0]
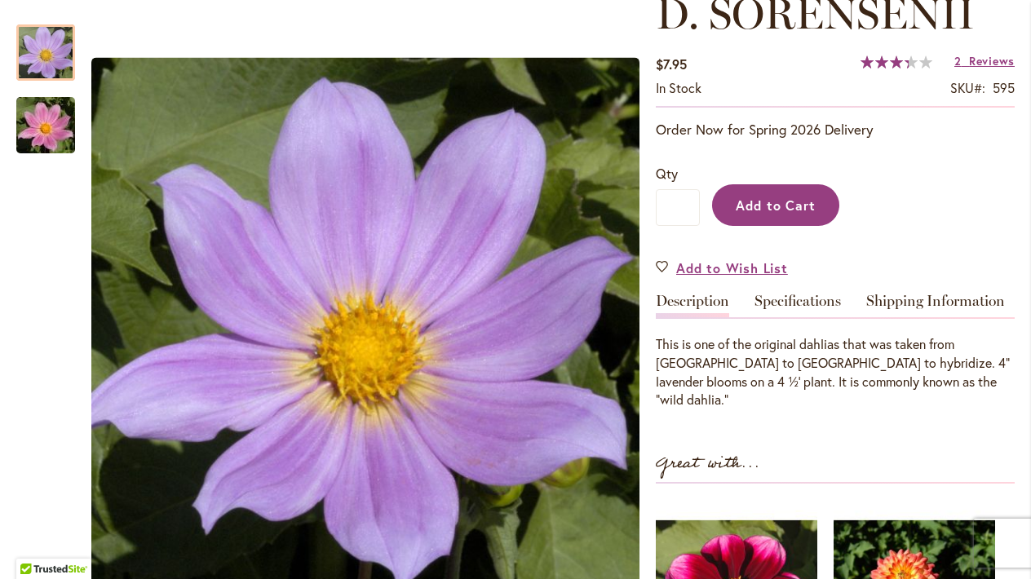
click at [794, 207] on span "Add to Cart" at bounding box center [776, 205] width 81 height 17
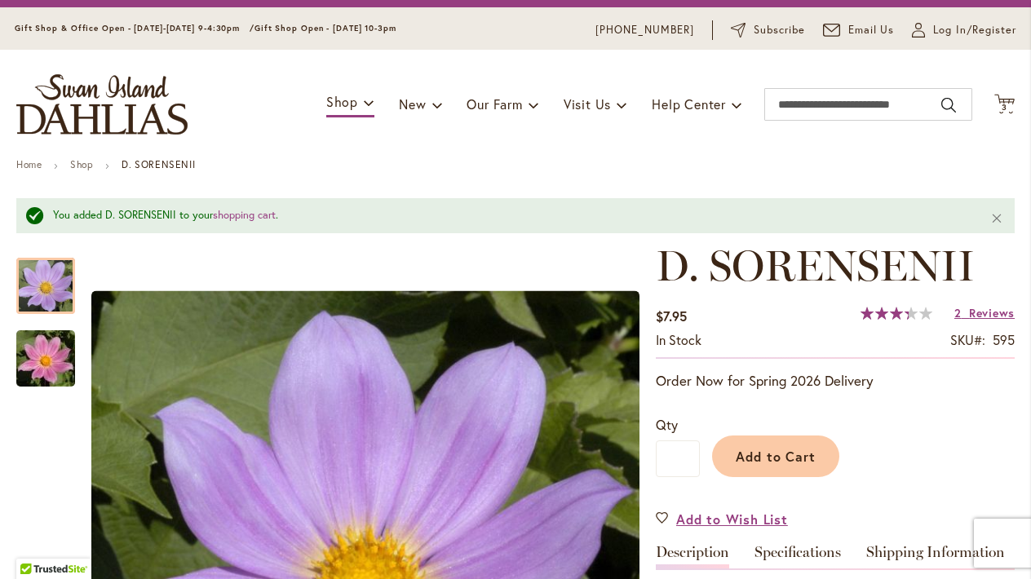
scroll to position [40, 0]
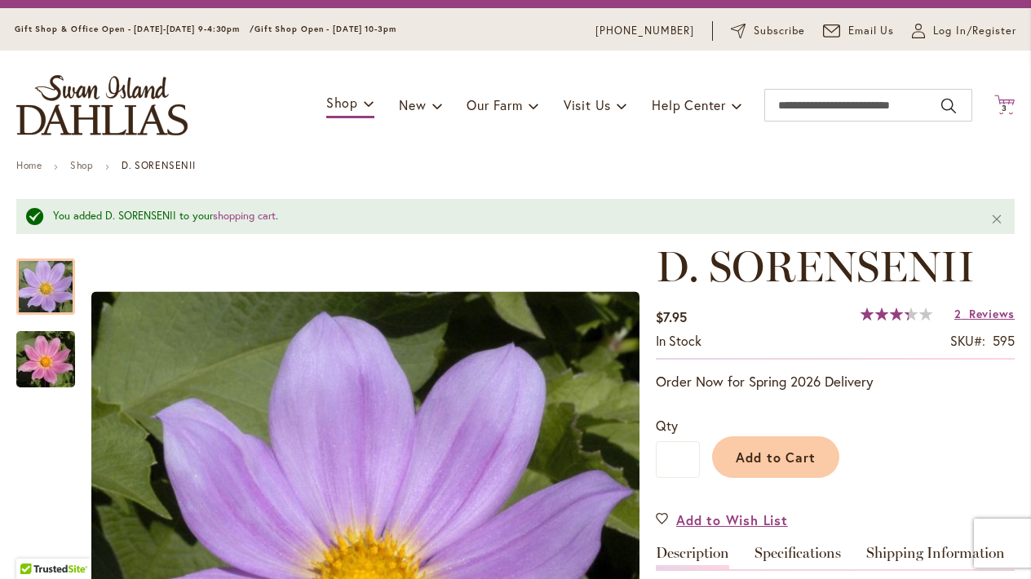
click at [1005, 102] on icon at bounding box center [1004, 105] width 20 height 20
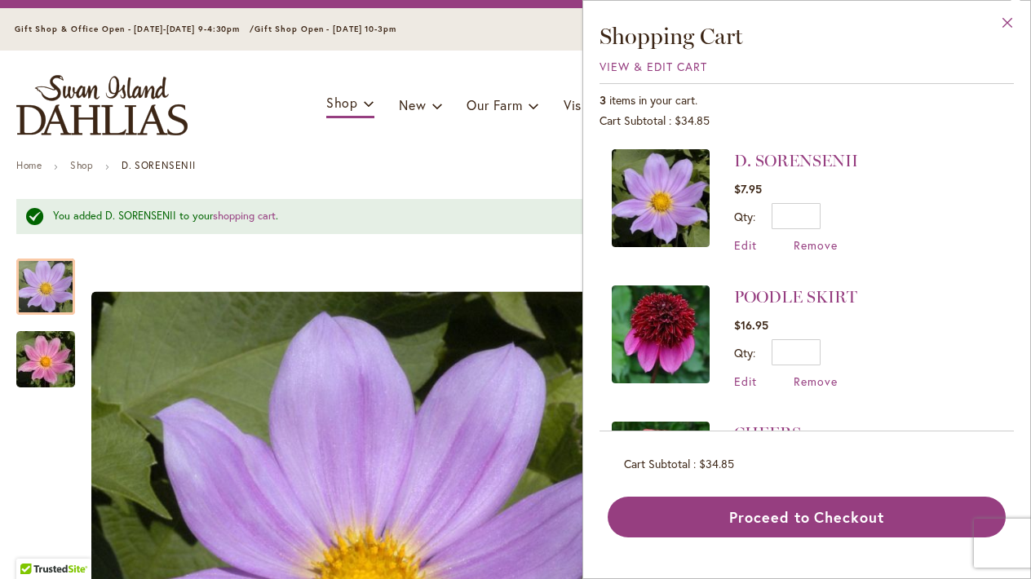
click at [998, 19] on button "Close" at bounding box center [1007, 26] width 45 height 51
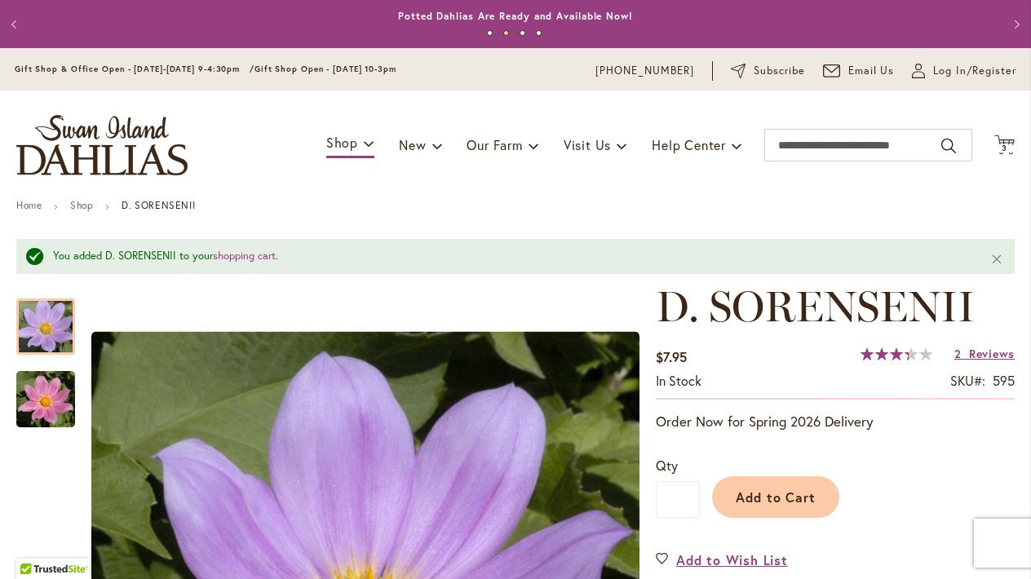
scroll to position [0, 0]
click at [937, 74] on span "Log In/Register" at bounding box center [974, 71] width 83 height 16
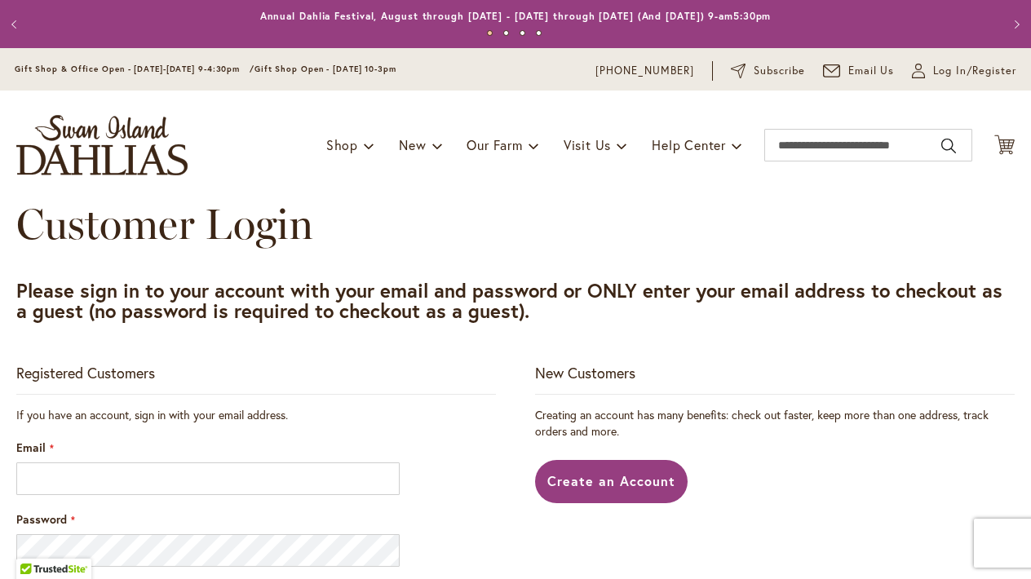
click at [241, 446] on div "Email" at bounding box center [256, 467] width 480 height 55
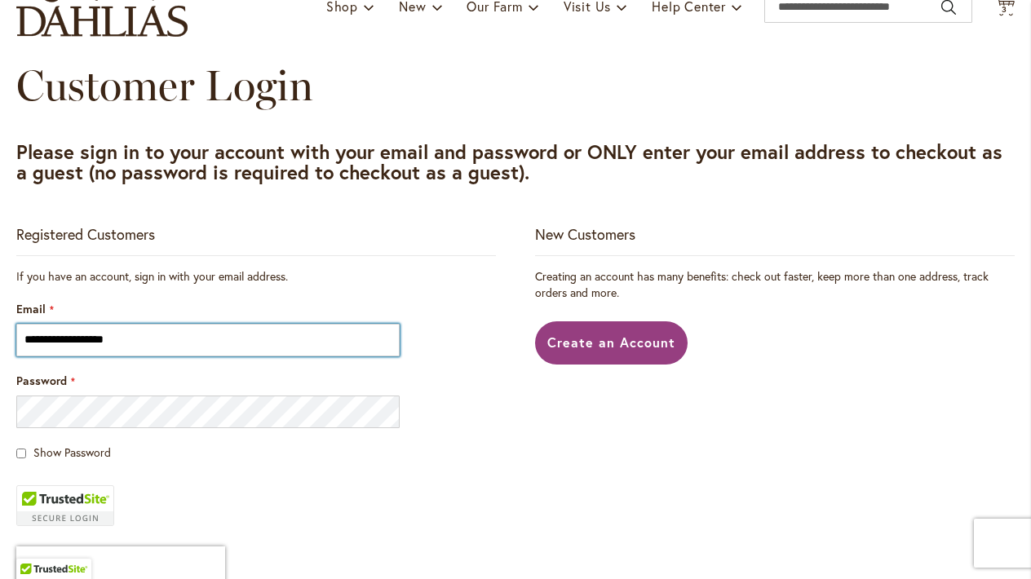
scroll to position [147, 0]
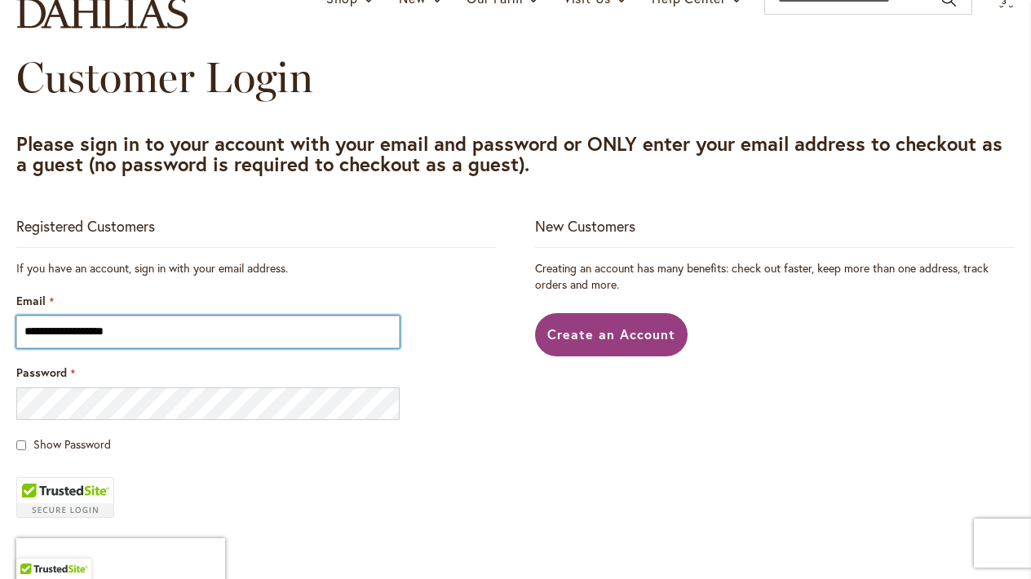
type input "**********"
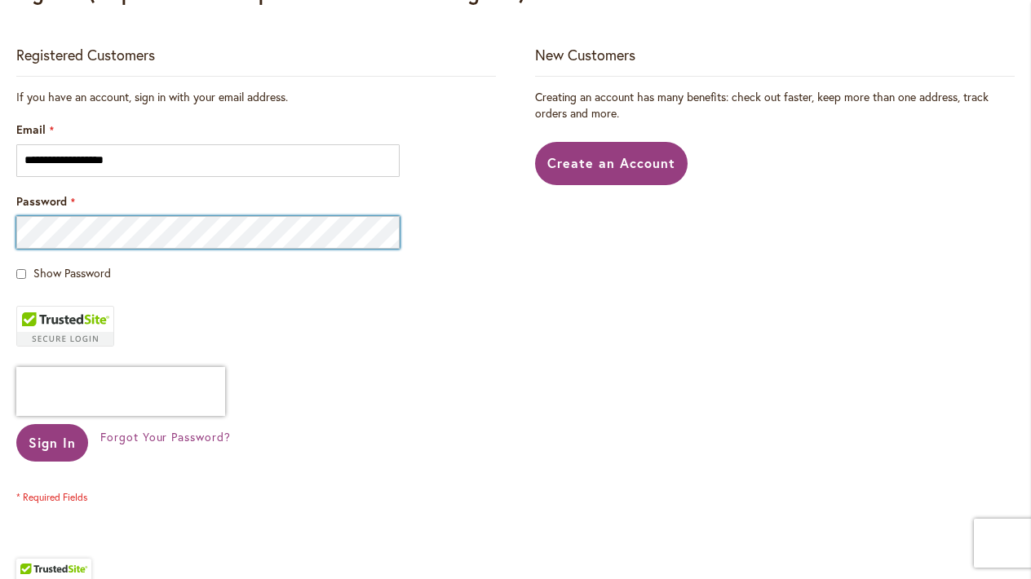
scroll to position [325, 0]
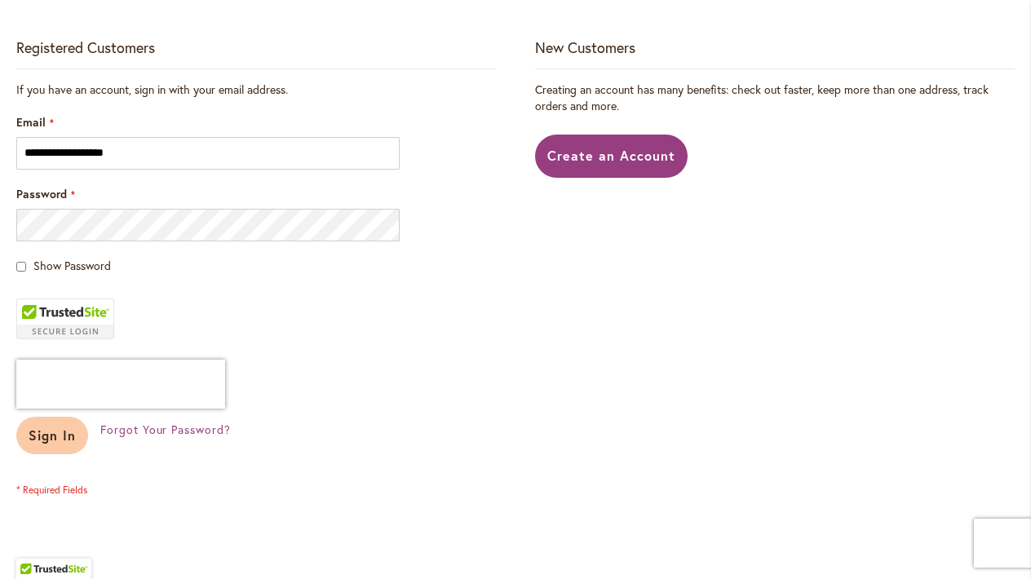
click at [56, 441] on span "Sign In" at bounding box center [52, 435] width 47 height 17
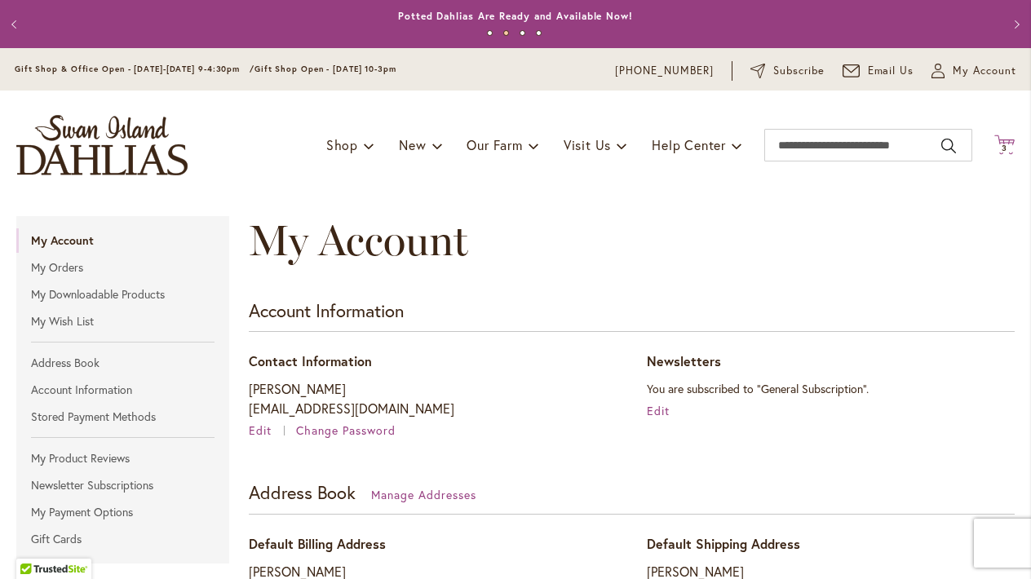
click at [1000, 149] on span "3 3 items" at bounding box center [1005, 148] width 16 height 8
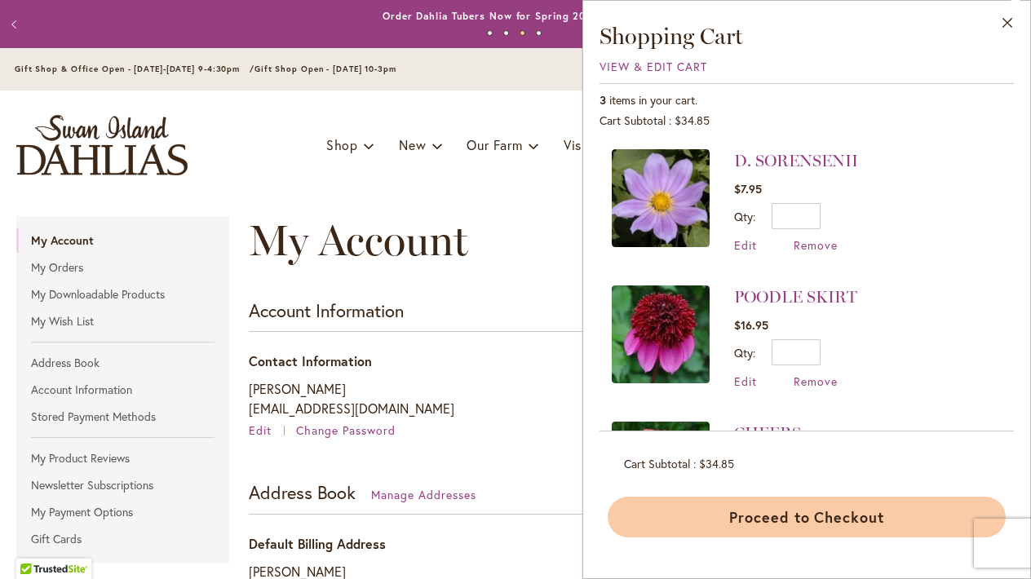
click at [851, 505] on button "Proceed to Checkout" at bounding box center [807, 517] width 398 height 41
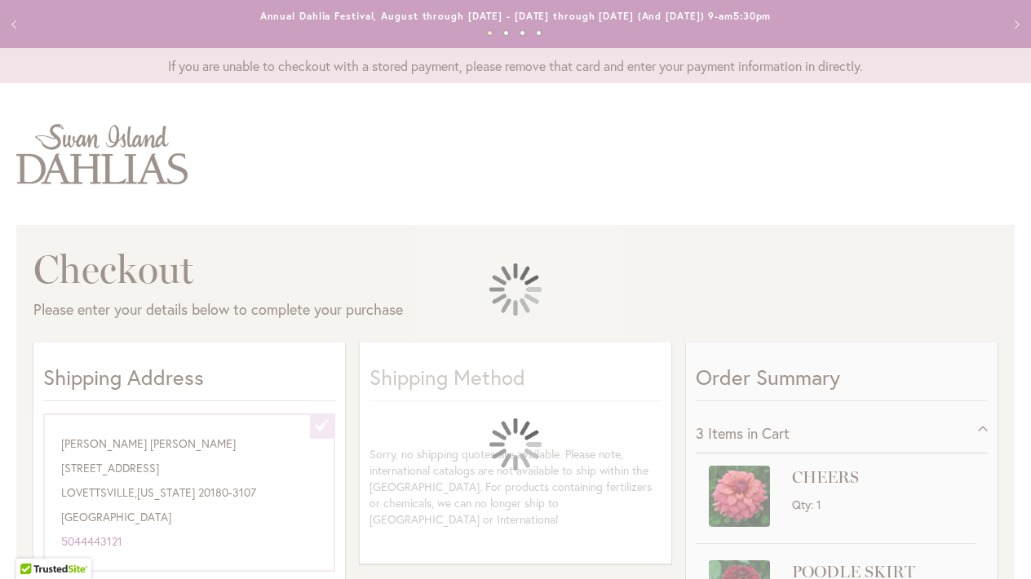
select select "**********"
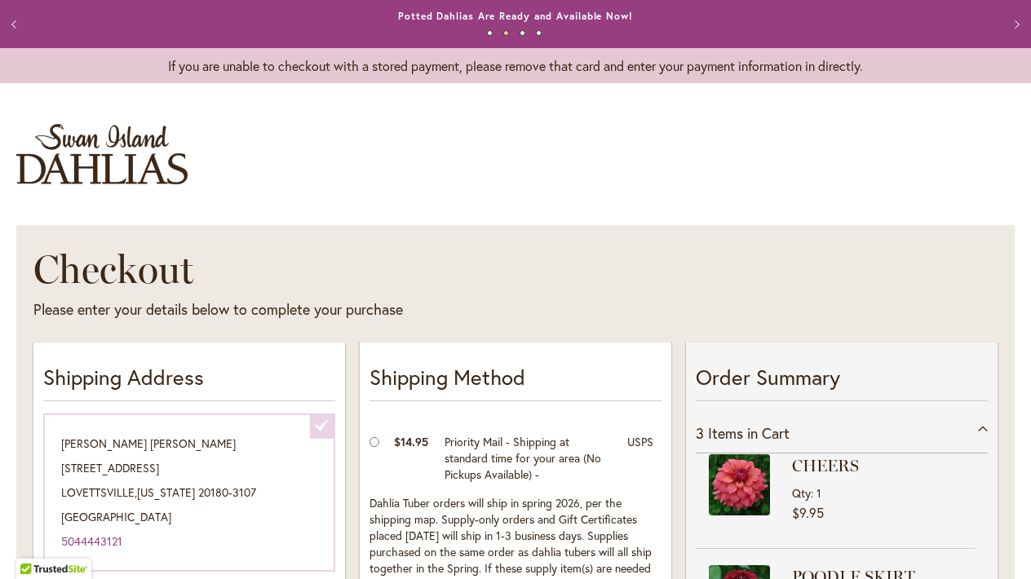
click at [126, 148] on img "store logo" at bounding box center [101, 154] width 171 height 60
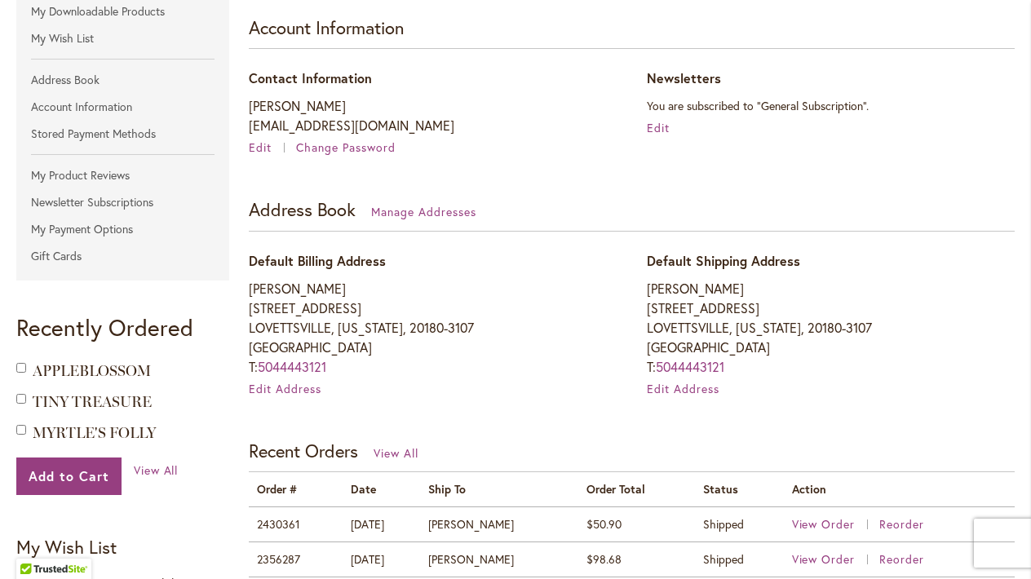
scroll to position [282, 0]
click at [123, 228] on link "My Payment Options" at bounding box center [122, 230] width 213 height 24
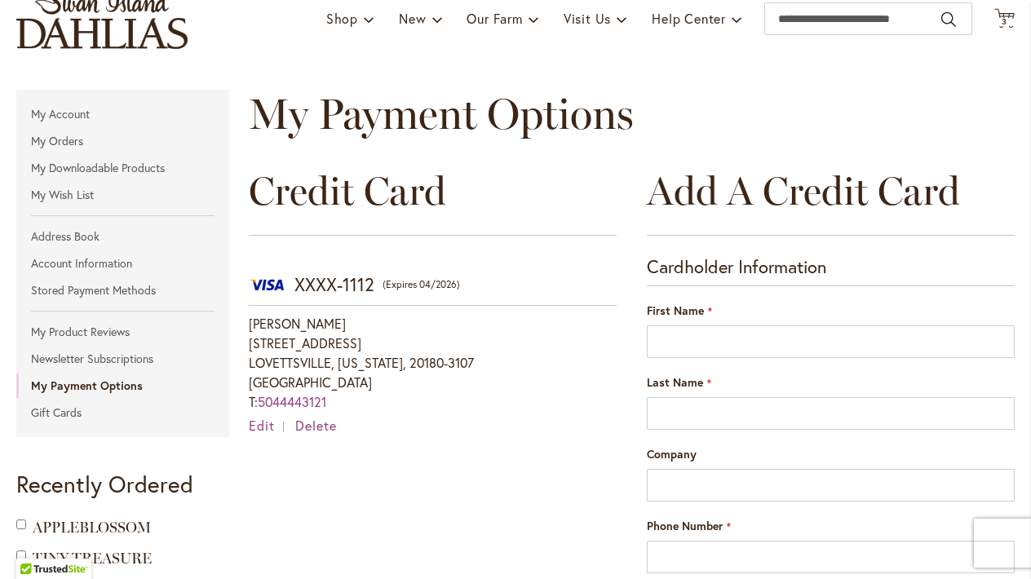
scroll to position [132, 0]
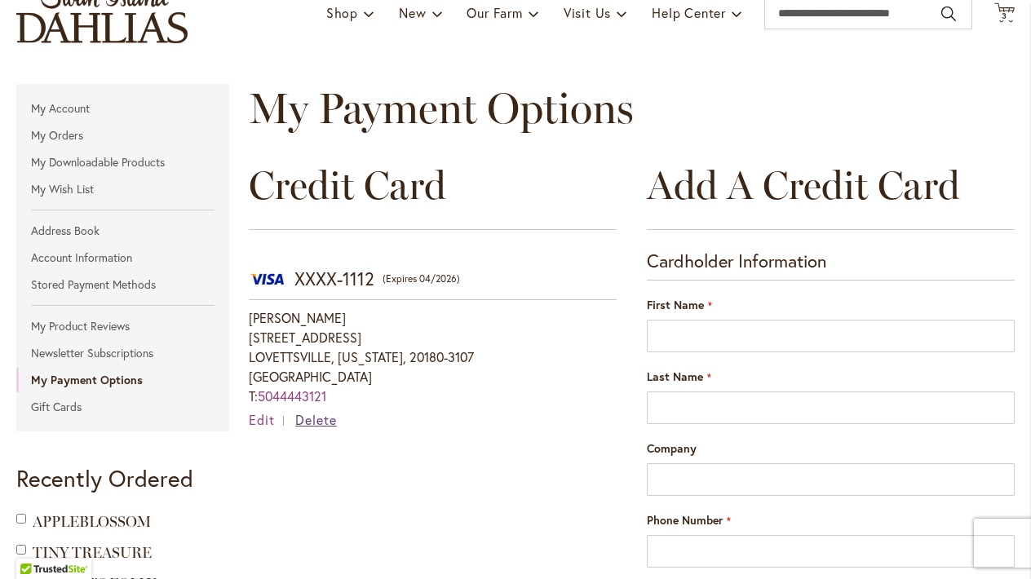
click at [318, 422] on span "Delete" at bounding box center [316, 419] width 42 height 17
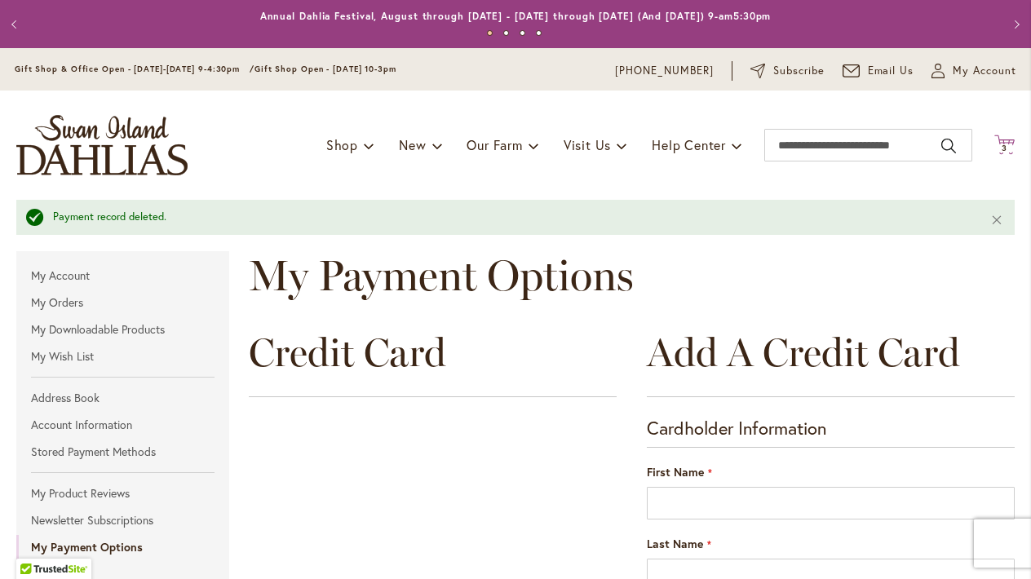
click at [1003, 143] on icon "Cart .cls-1 { fill: #231f20; }" at bounding box center [1004, 145] width 20 height 20
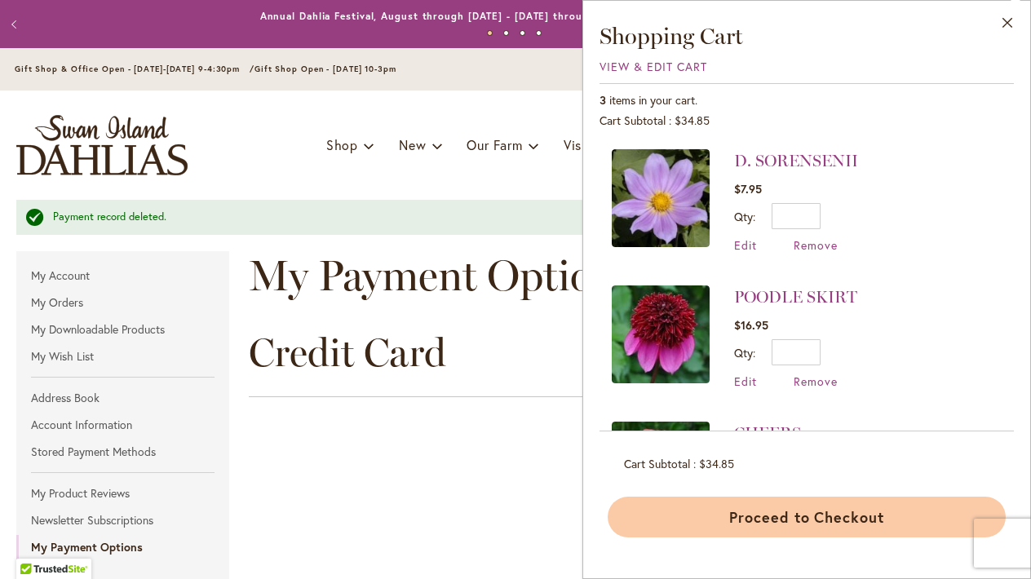
click at [824, 503] on button "Proceed to Checkout" at bounding box center [807, 517] width 398 height 41
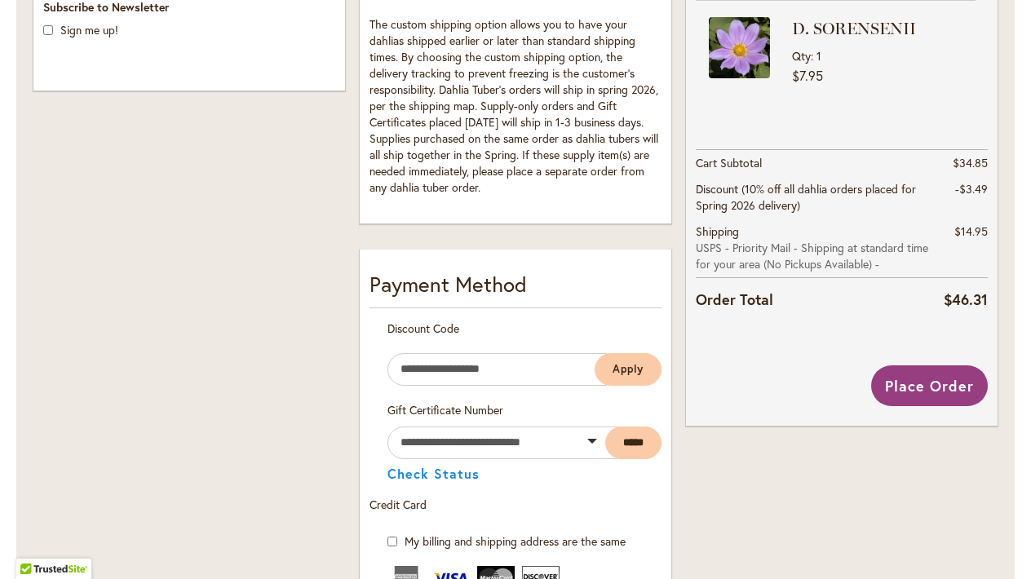
scroll to position [656, 0]
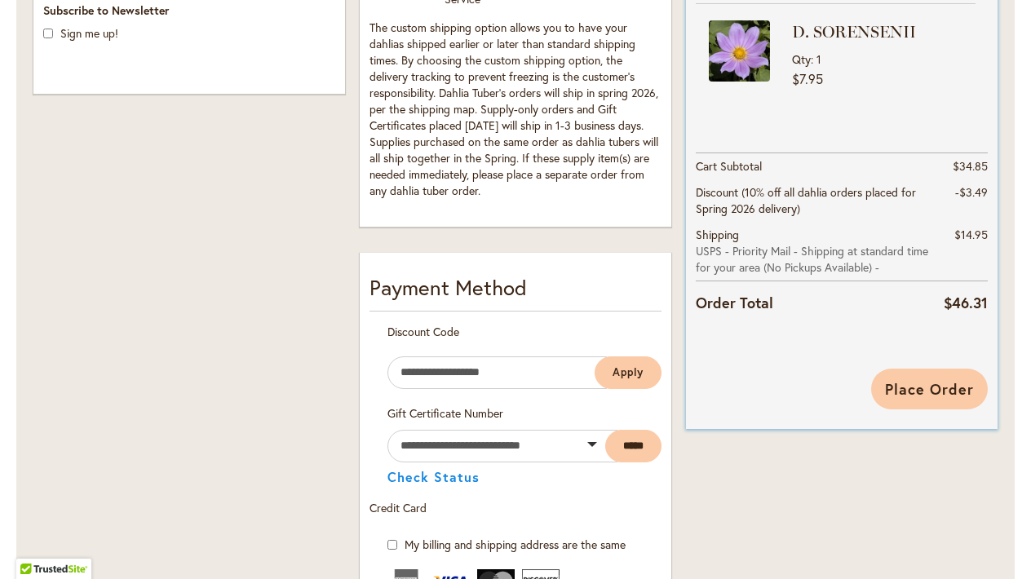
click at [917, 384] on span "Place Order" at bounding box center [929, 389] width 89 height 20
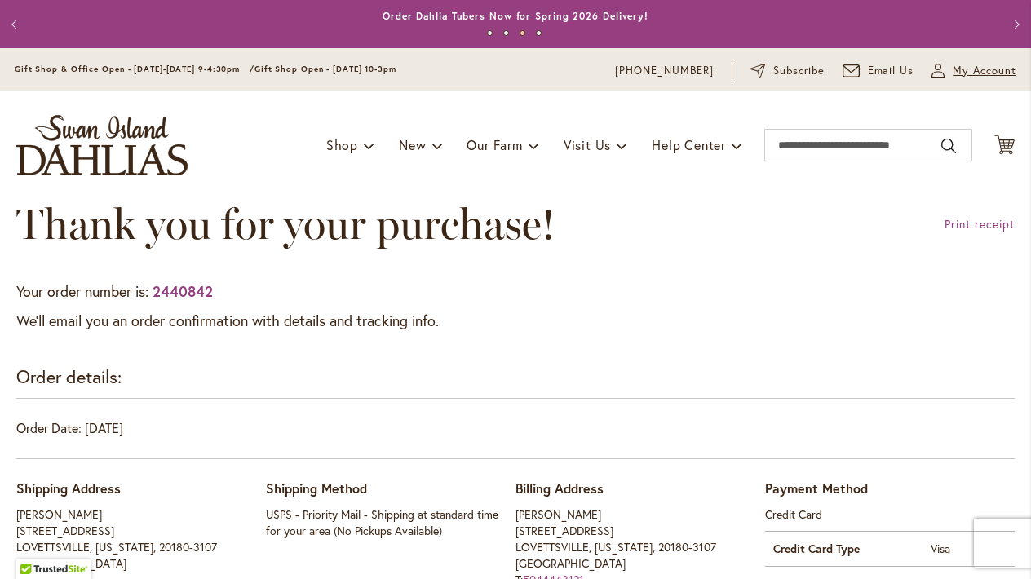
click at [980, 71] on span "My Account" at bounding box center [985, 71] width 64 height 16
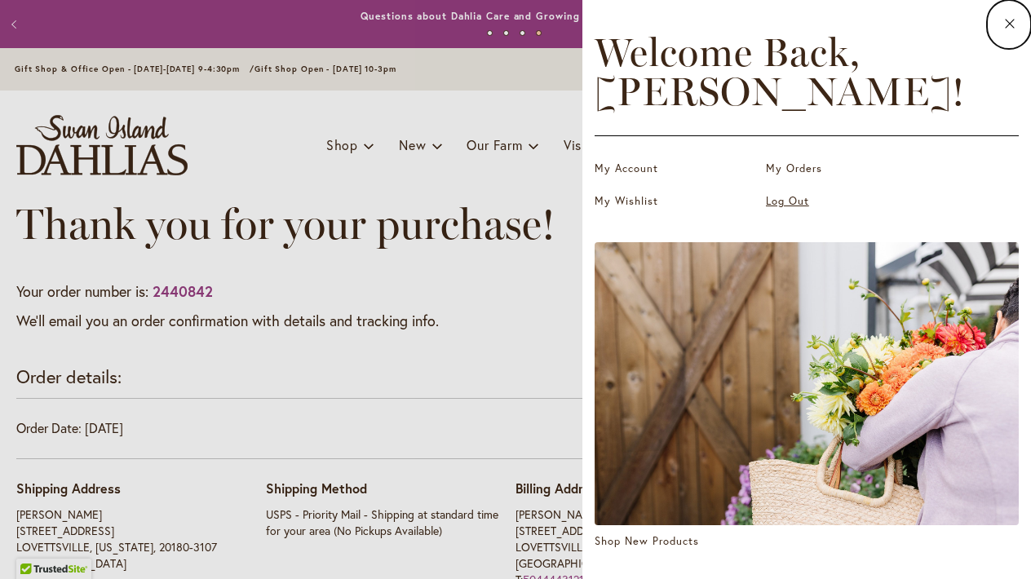
click at [794, 203] on link "Log Out" at bounding box center [847, 201] width 163 height 16
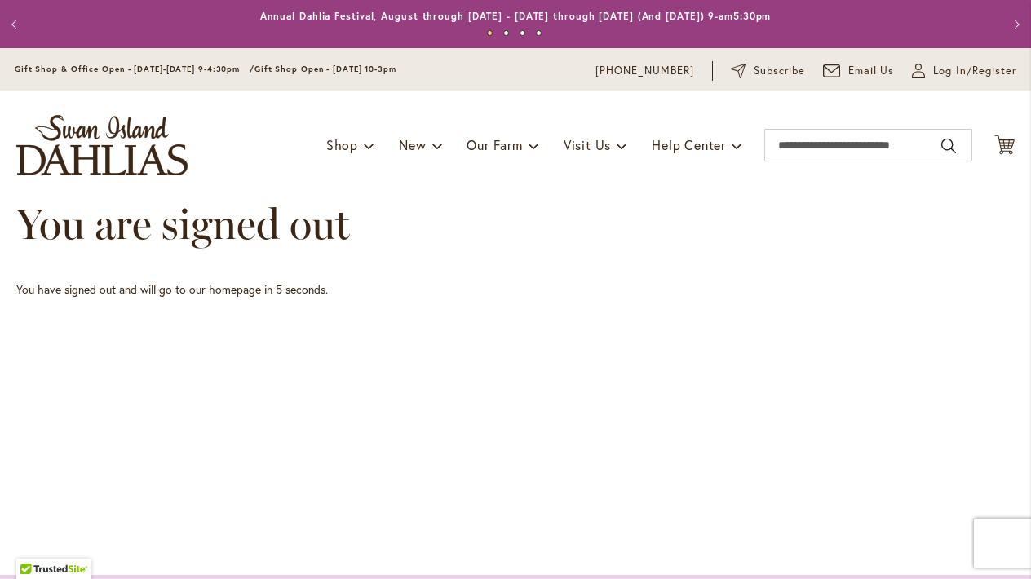
click at [345, 116] on div "Toggle Nav Shop Dahlia Tubers Collections Fresh Cut Dahlias Gardening Supplies …" at bounding box center [515, 145] width 1031 height 109
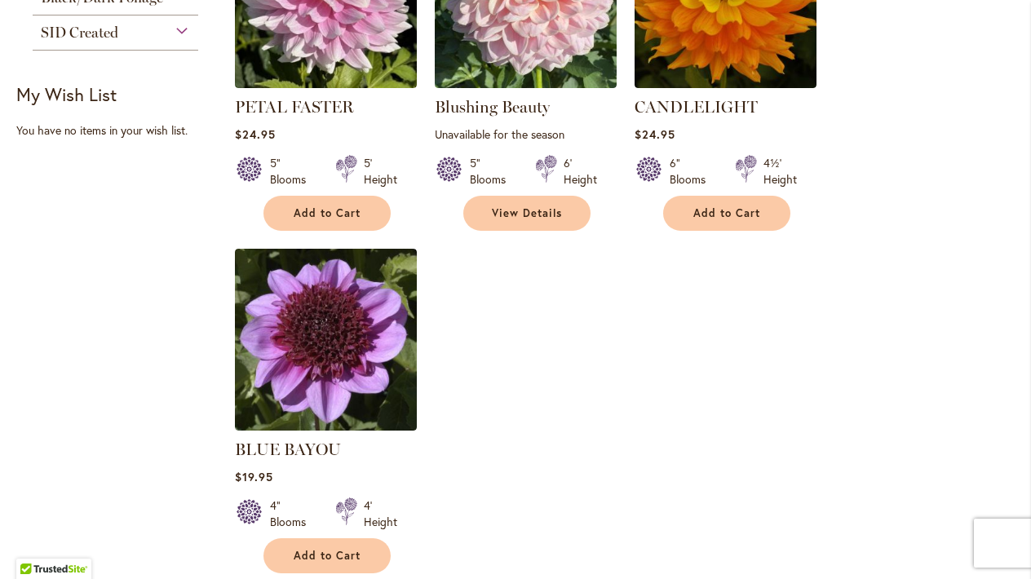
scroll to position [1760, 0]
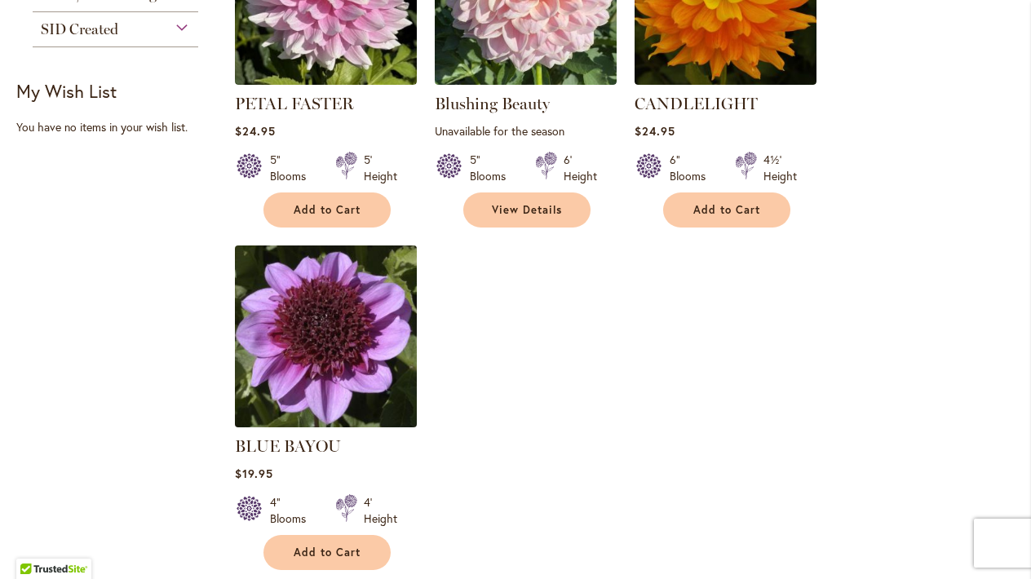
click at [307, 364] on img at bounding box center [326, 336] width 191 height 191
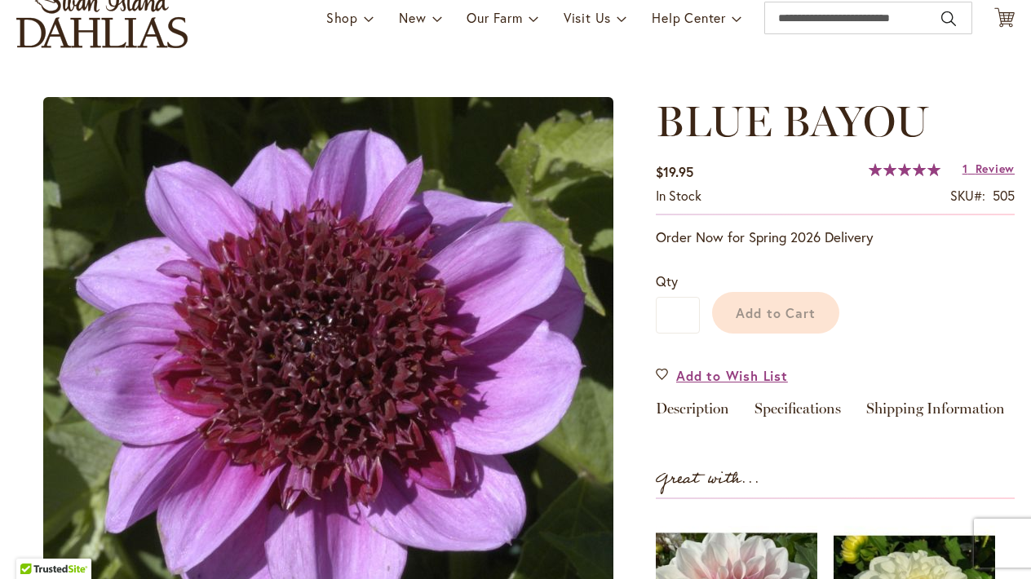
scroll to position [99, 0]
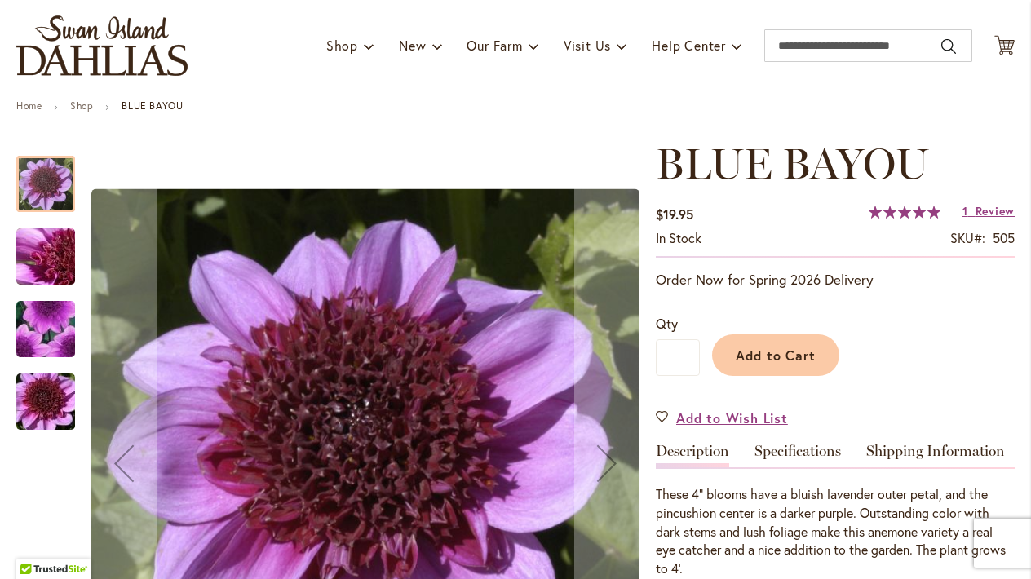
click at [51, 253] on img "BLUE BAYOU" at bounding box center [45, 257] width 117 height 88
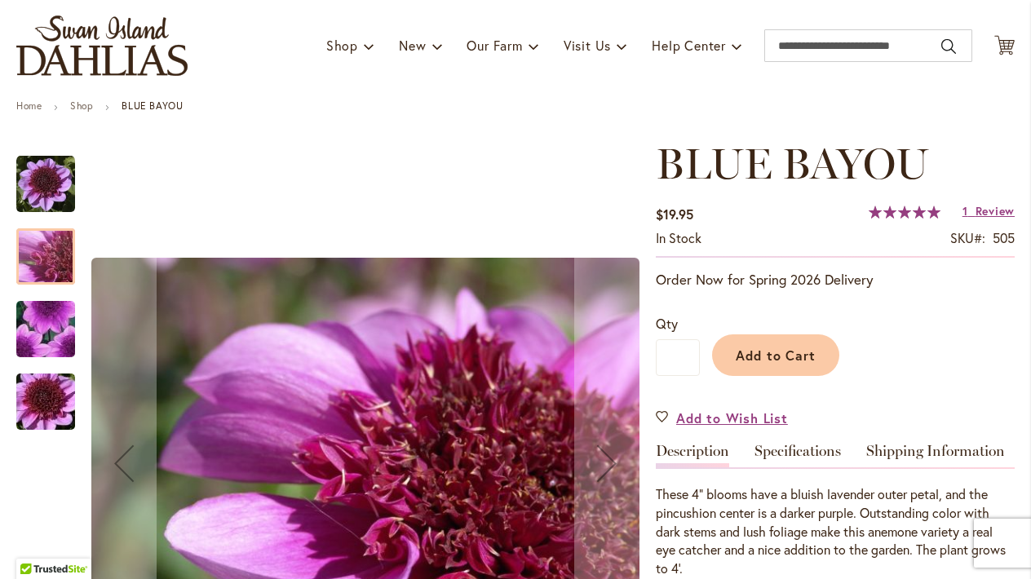
click at [34, 347] on img "BLUE BAYOU" at bounding box center [46, 329] width 116 height 113
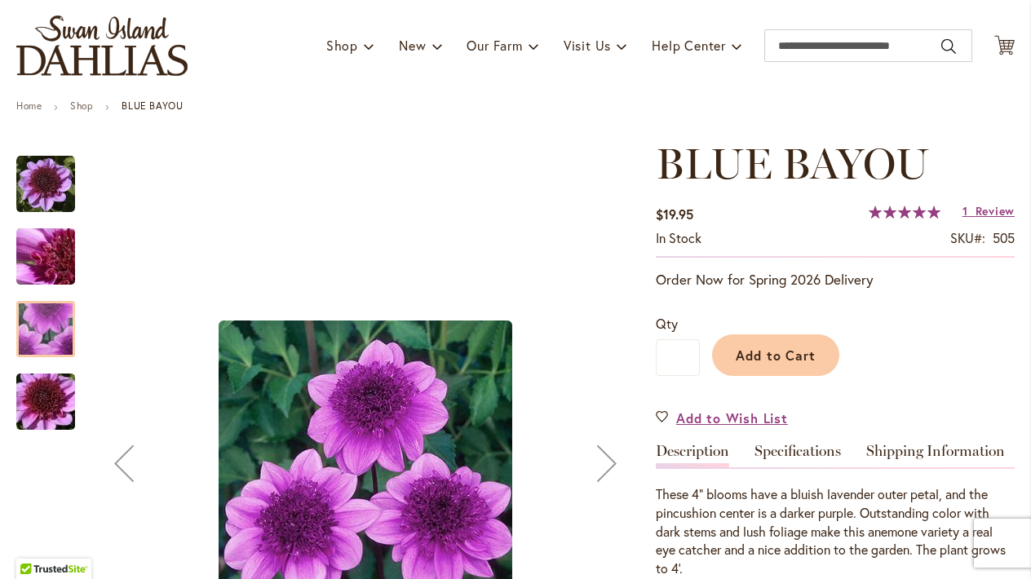
scroll to position [175, 0]
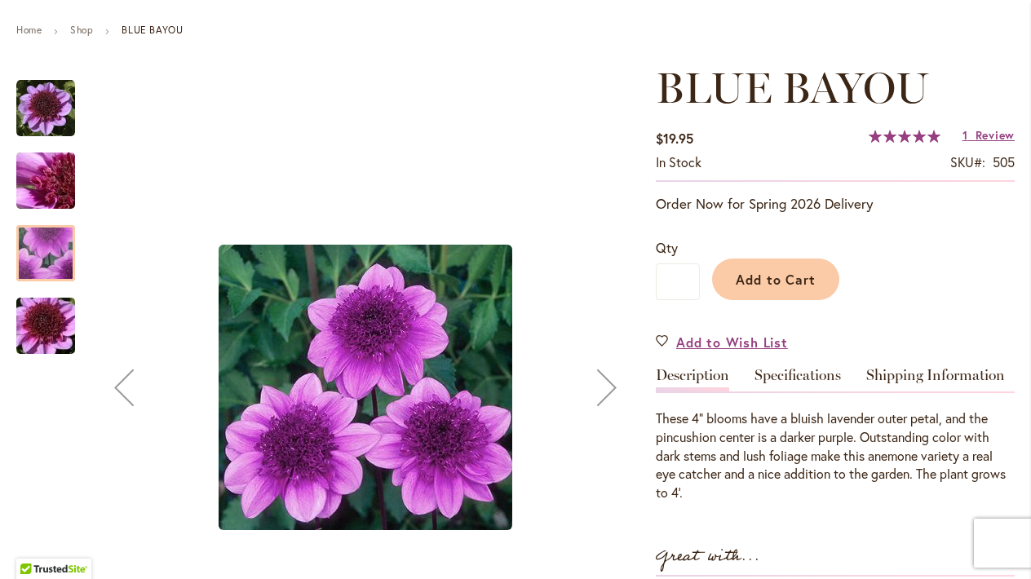
click at [38, 376] on div at bounding box center [45, 292] width 59 height 456
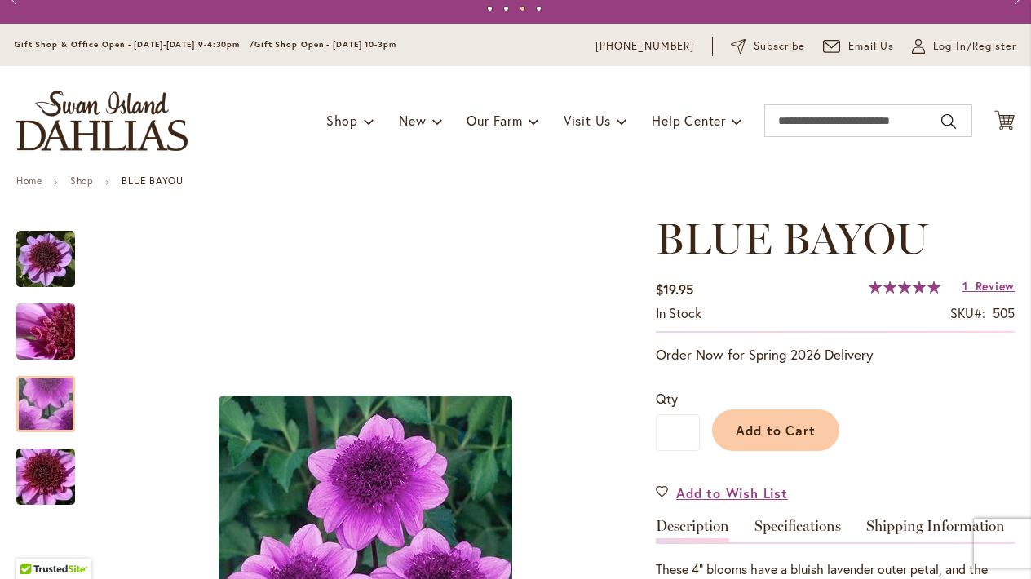
scroll to position [24, 0]
click at [940, 49] on span "Log In/Register" at bounding box center [974, 47] width 83 height 16
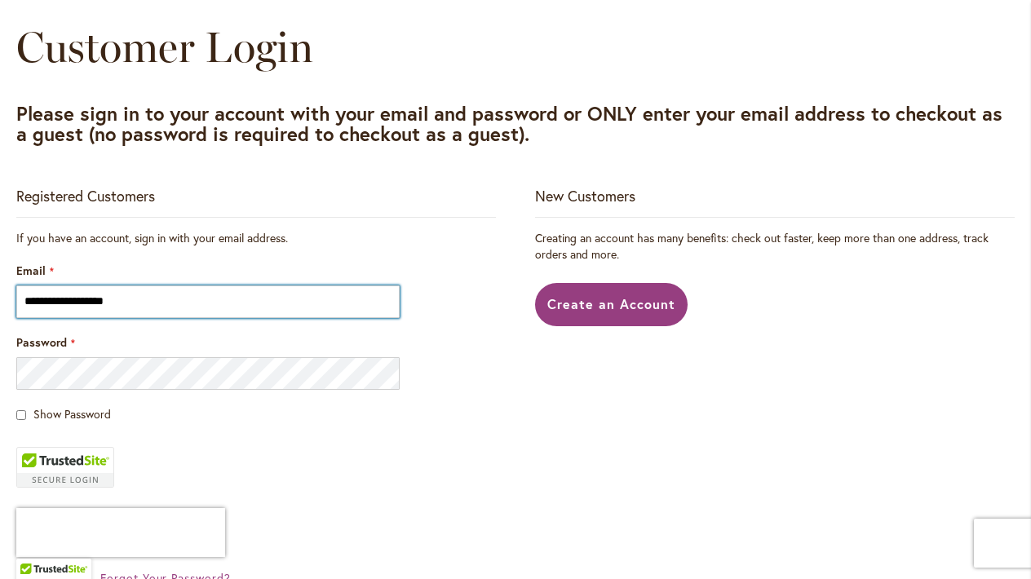
scroll to position [179, 0]
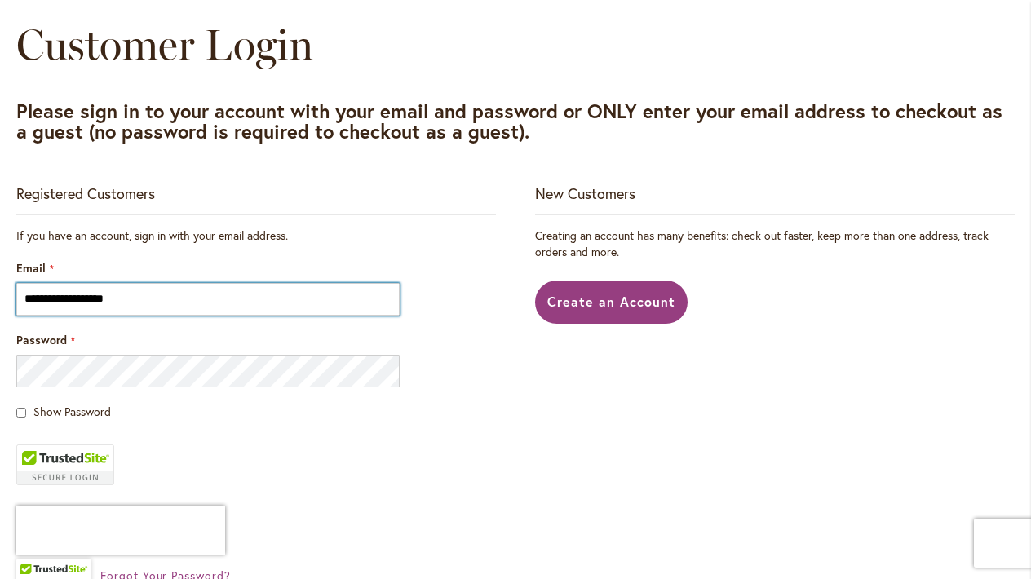
type input "**********"
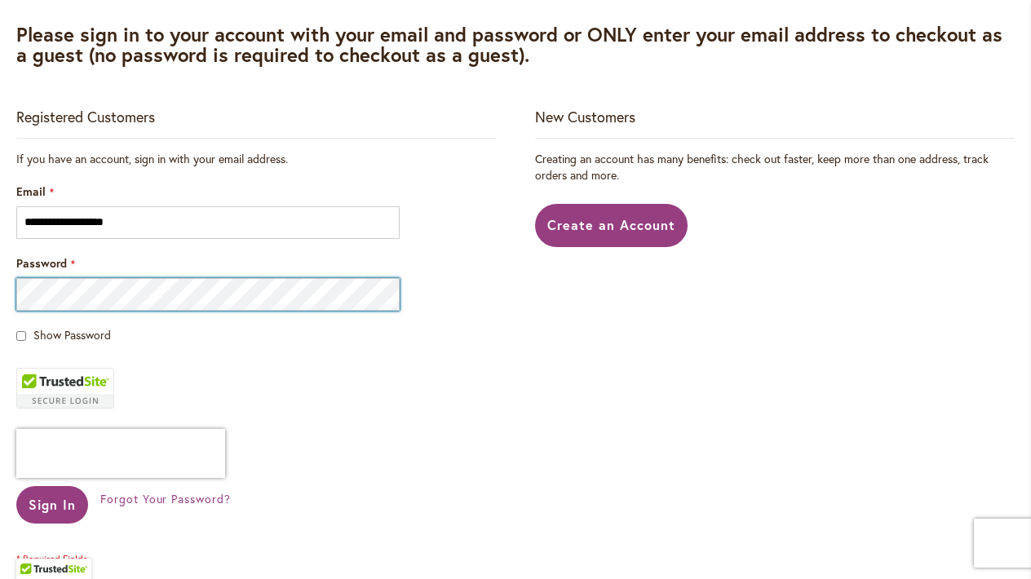
scroll to position [325, 0]
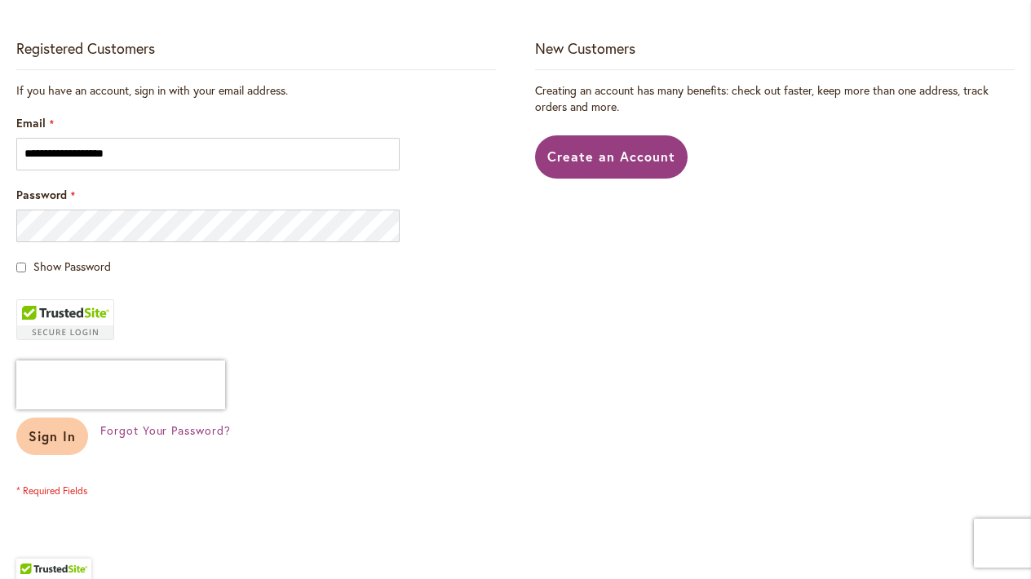
click at [49, 437] on span "Sign In" at bounding box center [52, 435] width 47 height 17
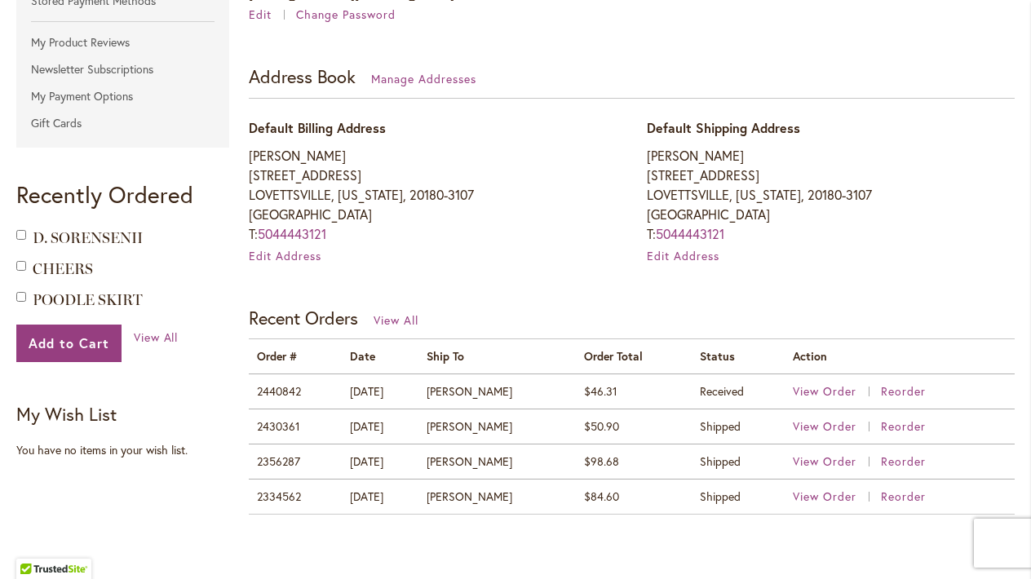
scroll to position [422, 0]
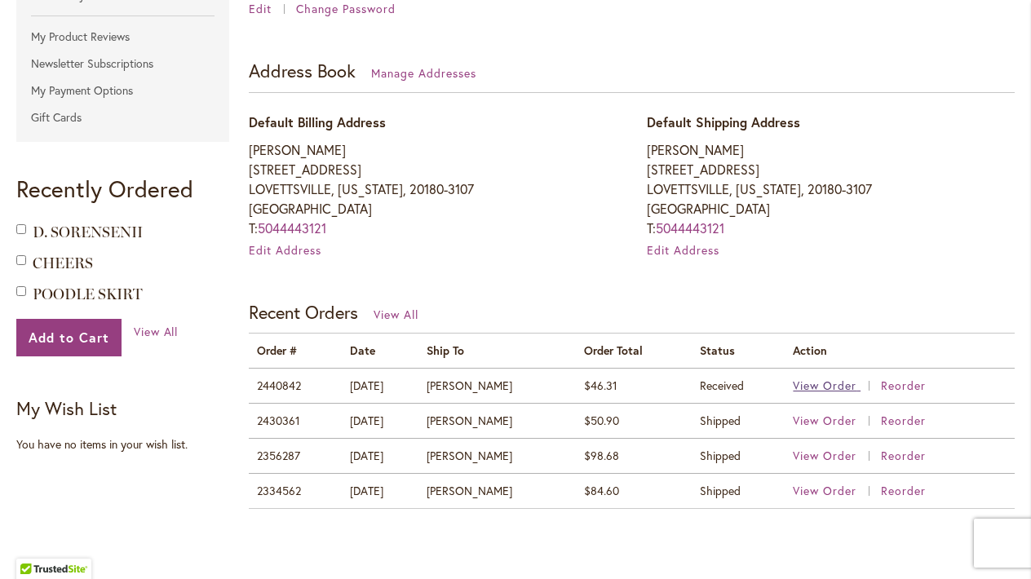
click at [808, 378] on span "View Order" at bounding box center [825, 385] width 64 height 15
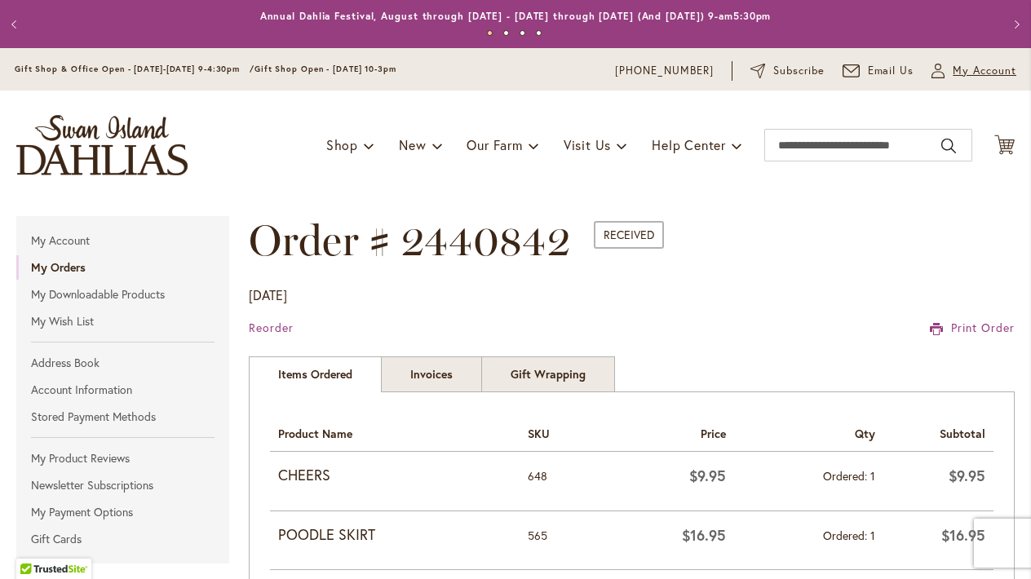
click at [995, 69] on span "My Account" at bounding box center [985, 71] width 64 height 16
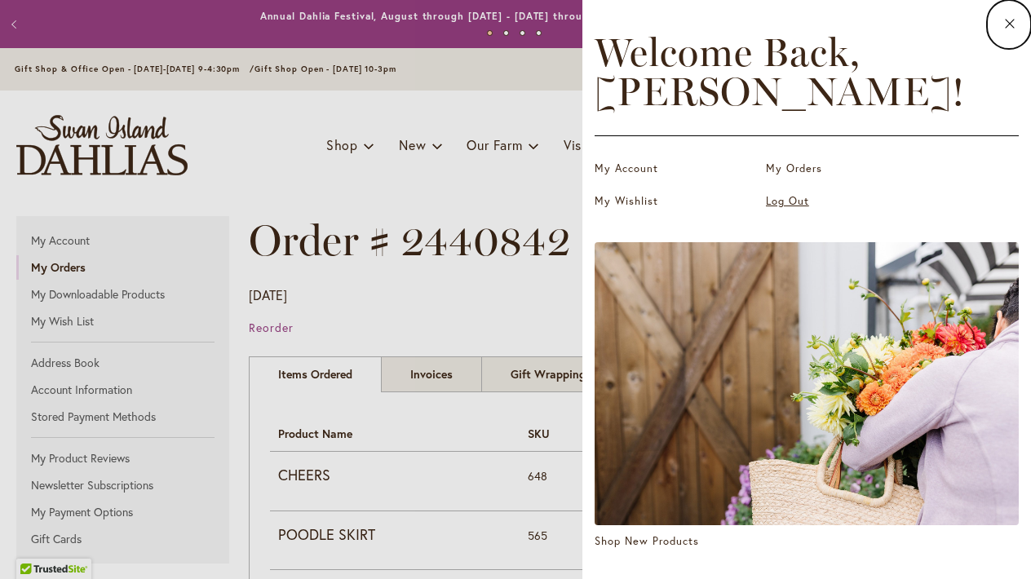
click at [791, 203] on link "Log Out" at bounding box center [847, 201] width 163 height 16
